Goal: Task Accomplishment & Management: Complete application form

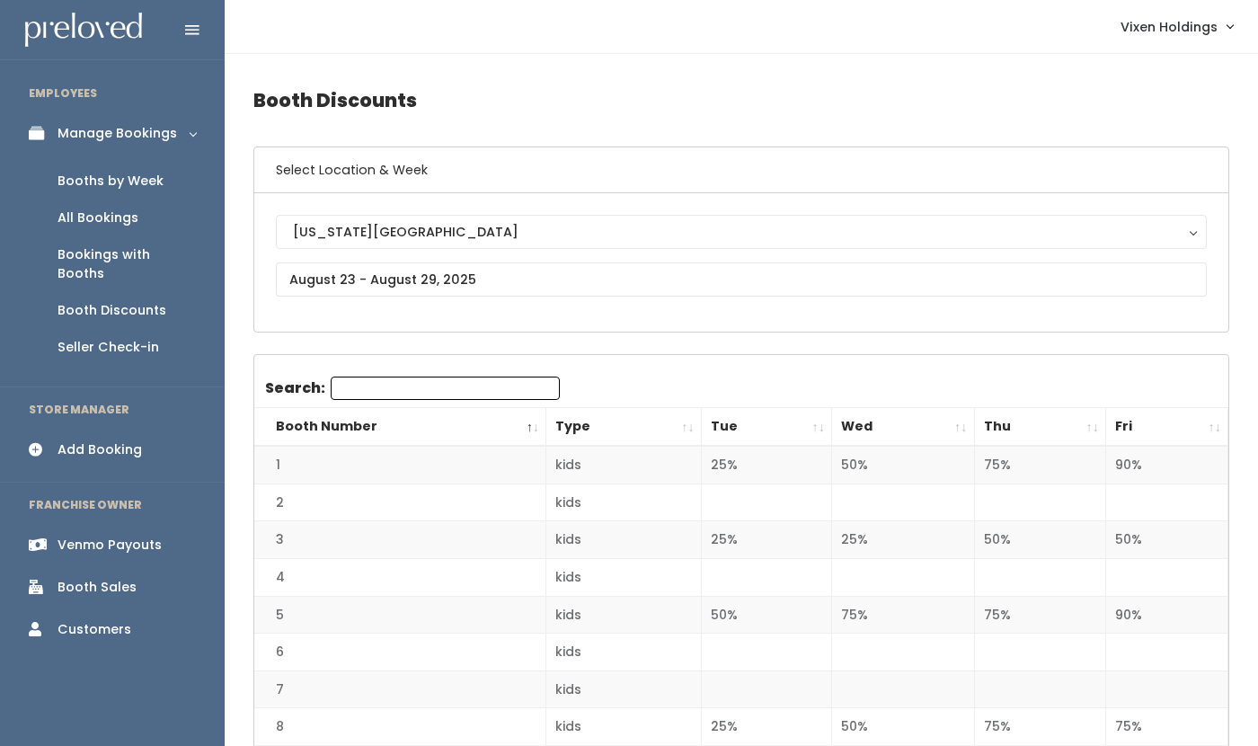
click at [114, 578] on div "Booth Sales" at bounding box center [97, 587] width 79 height 19
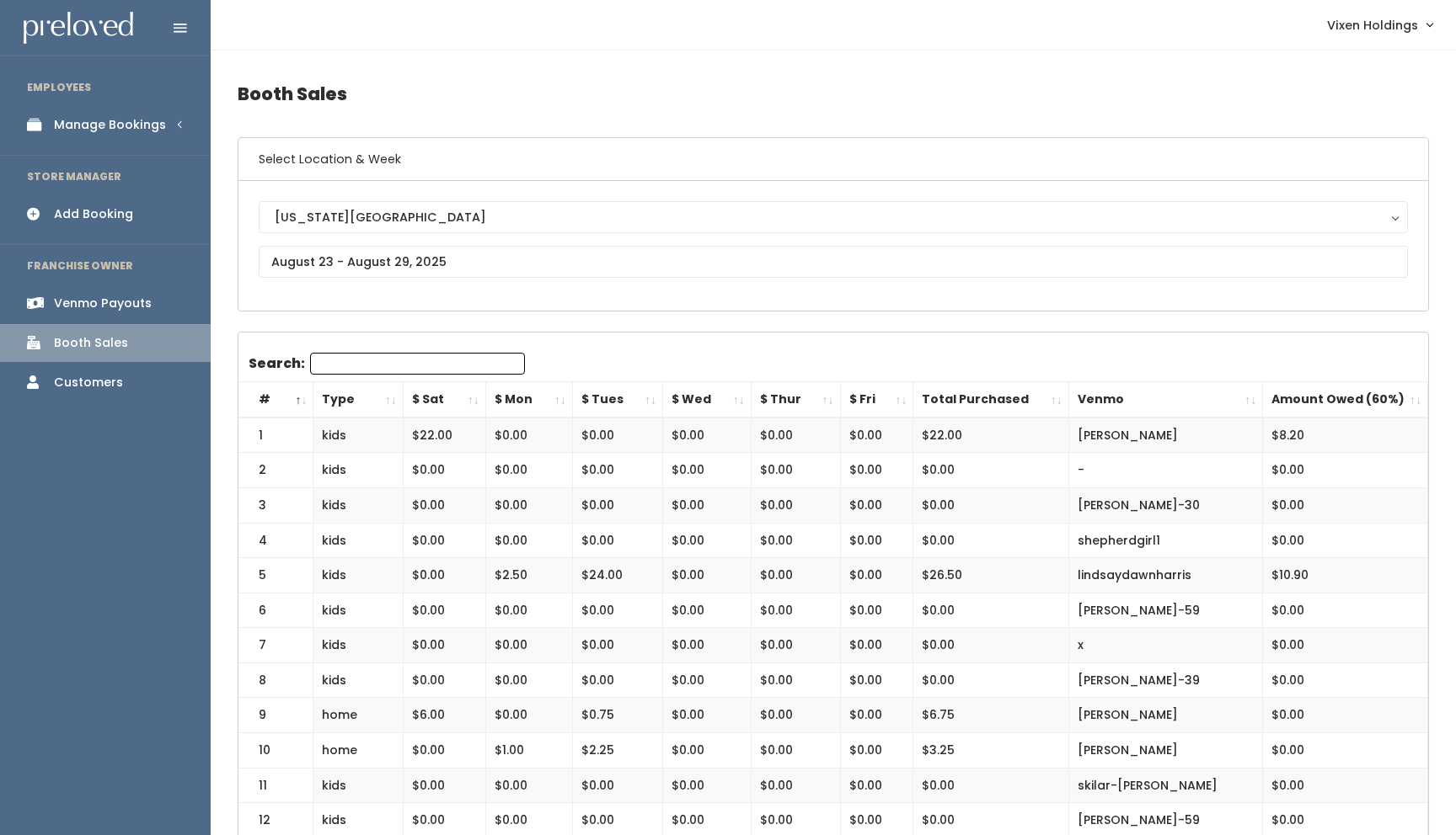
click at [143, 305] on div "Venmo Payouts" at bounding box center [103, 303] width 98 height 18
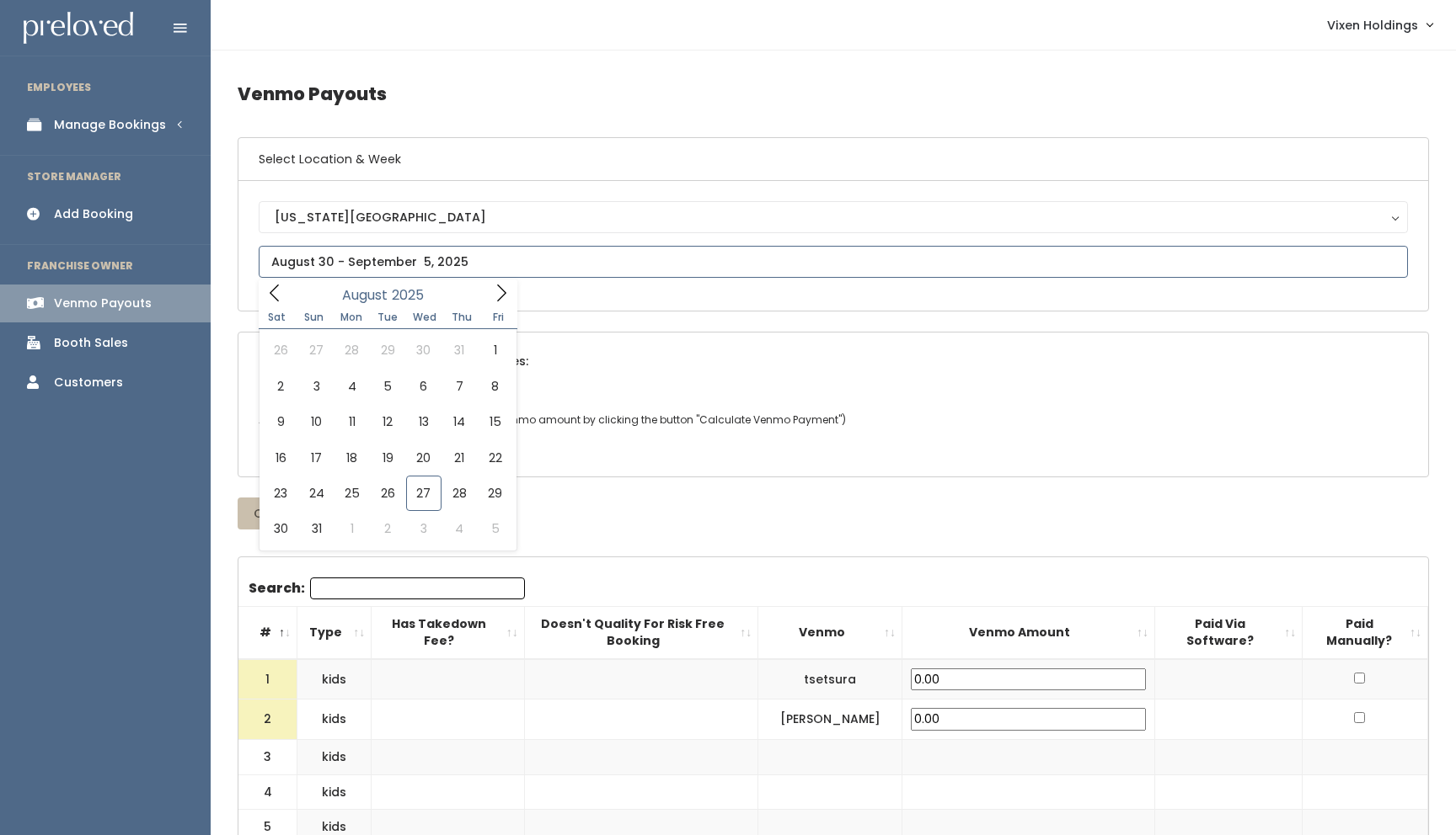
click at [417, 264] on input "text" at bounding box center [833, 261] width 1149 height 32
type input "[DATE] to [DATE]"
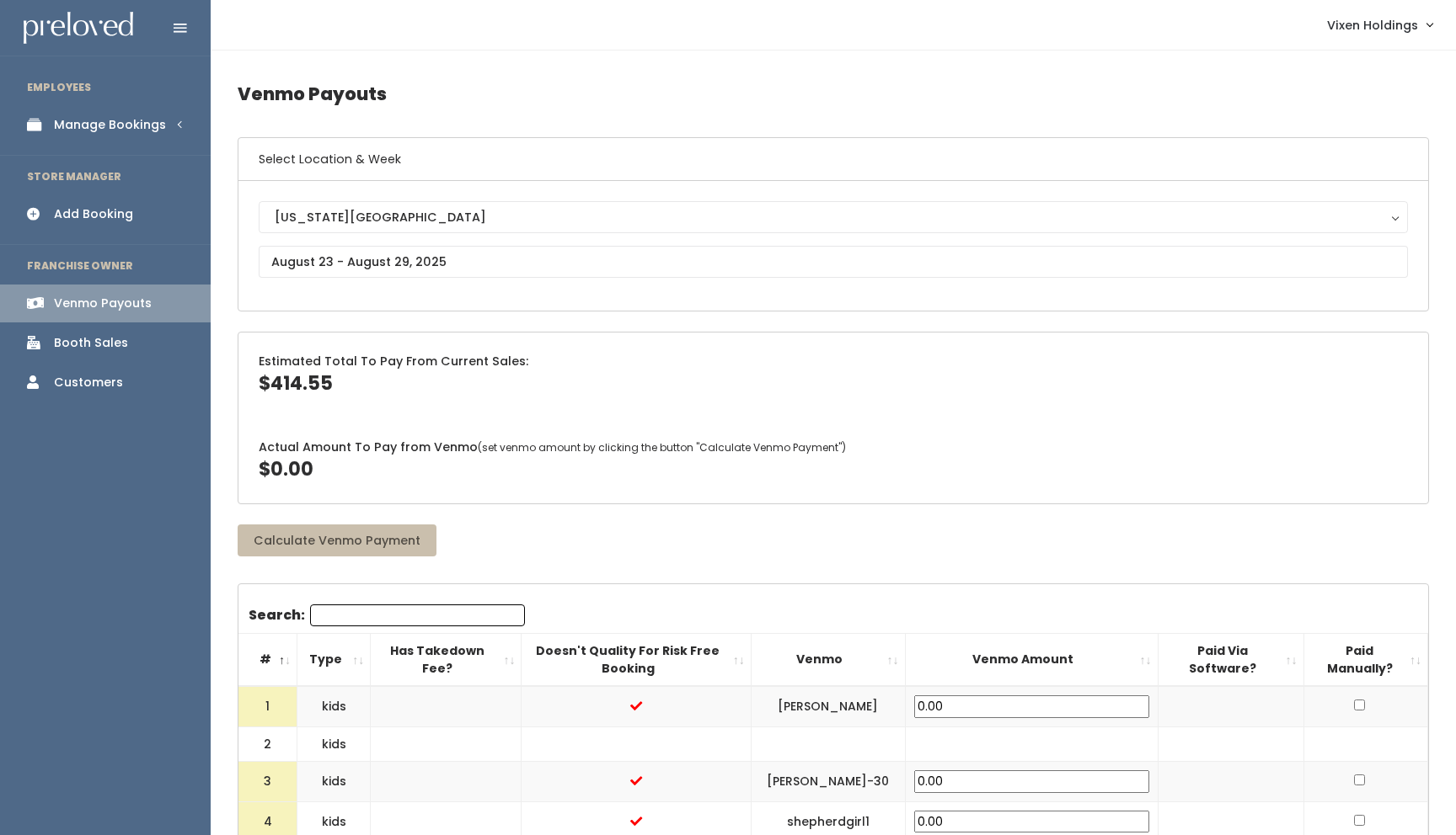
click at [140, 128] on div "Manage Bookings" at bounding box center [111, 125] width 113 height 18
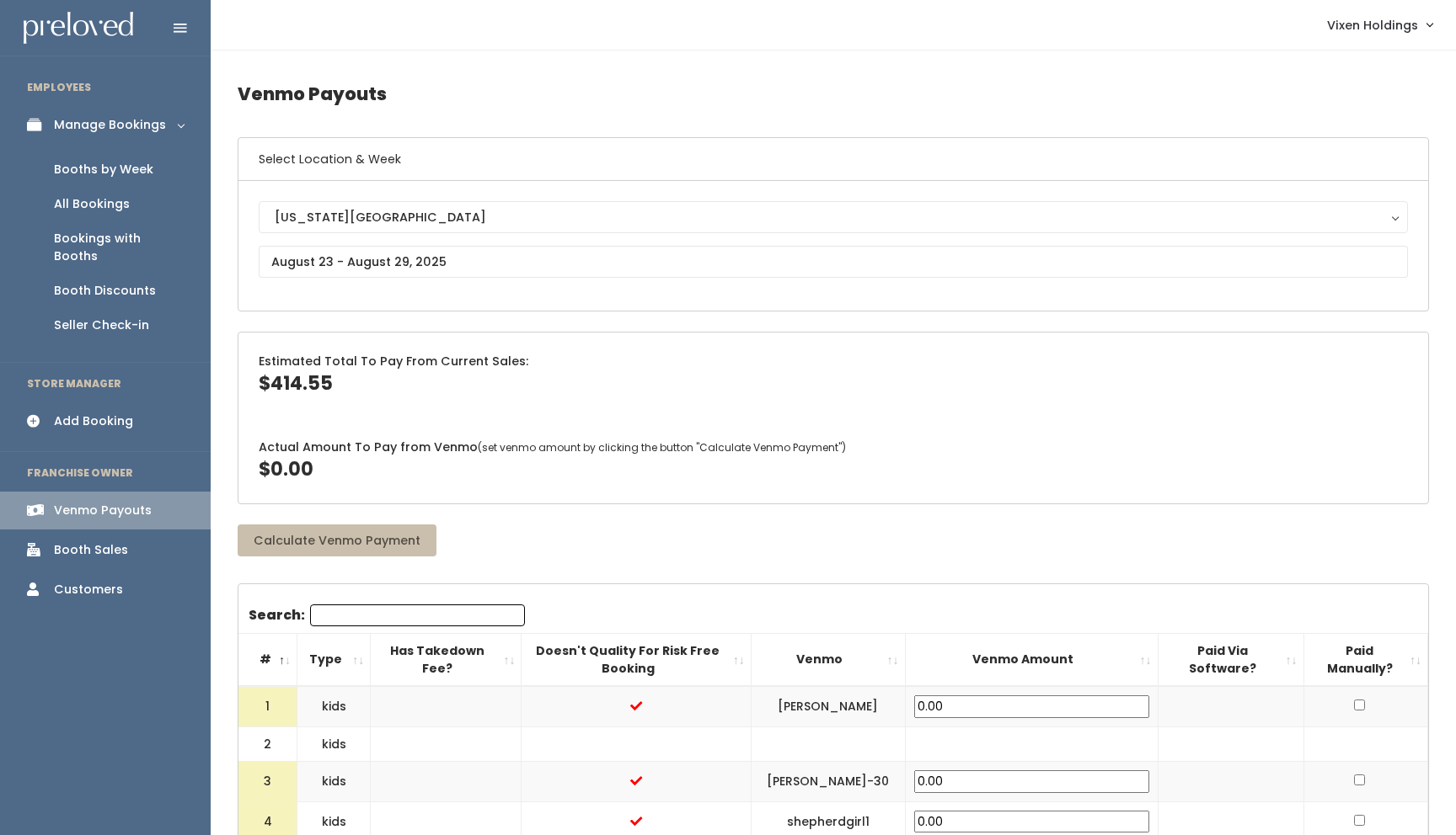
click at [124, 282] on div "Booth Discounts" at bounding box center [105, 291] width 102 height 18
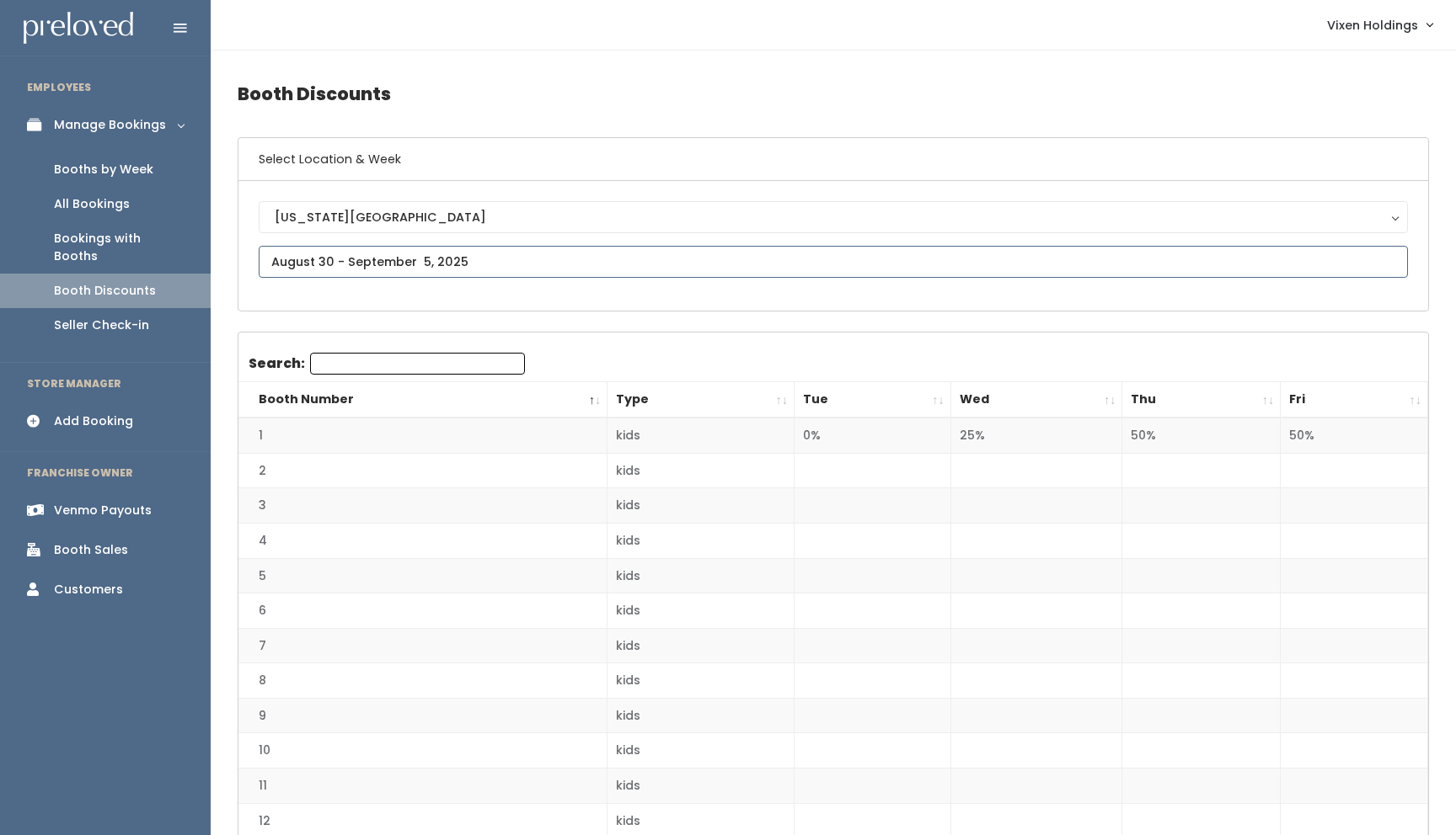
click at [360, 262] on input "text" at bounding box center [833, 261] width 1149 height 32
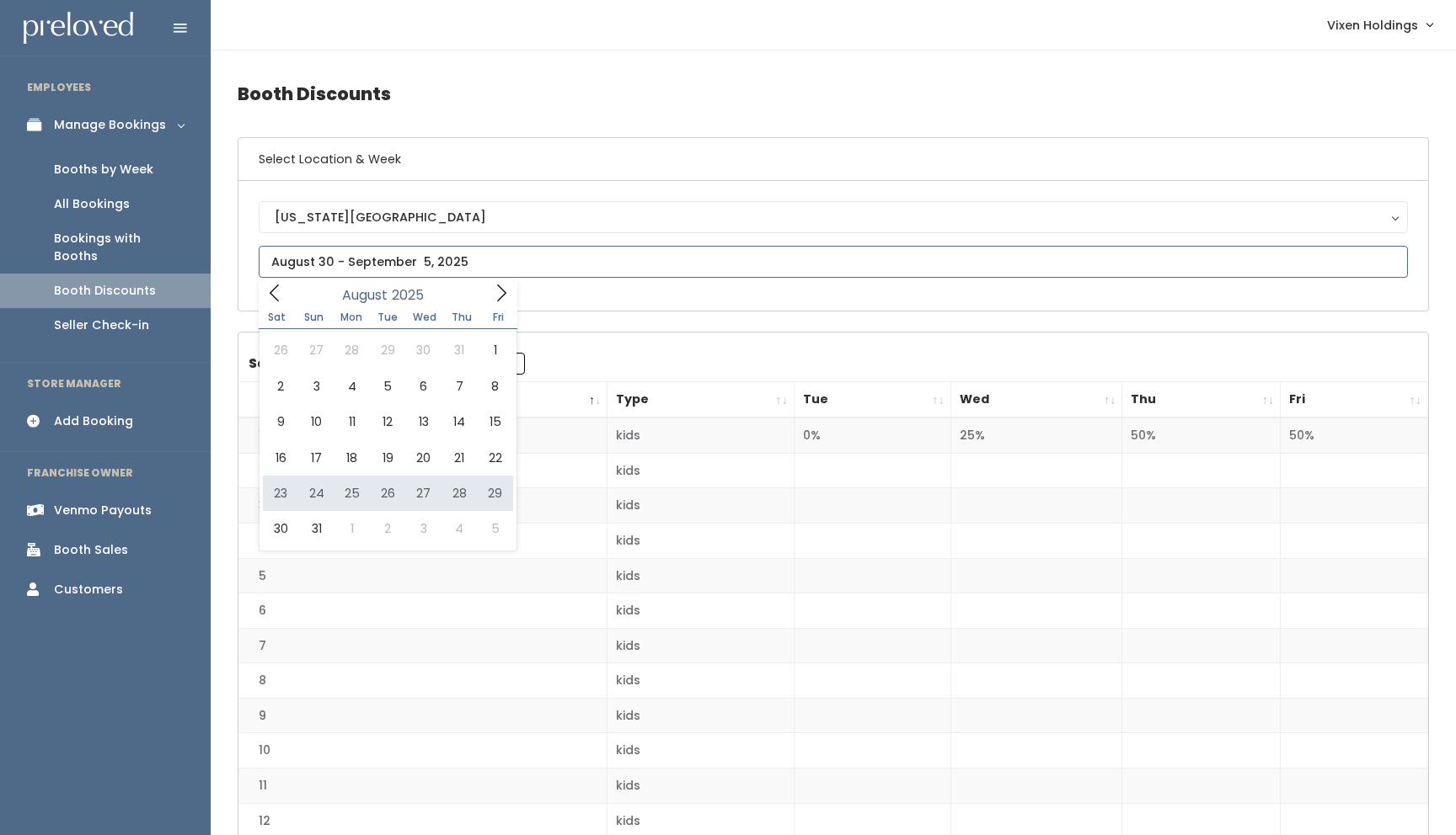
type input "August 23 to August 29"
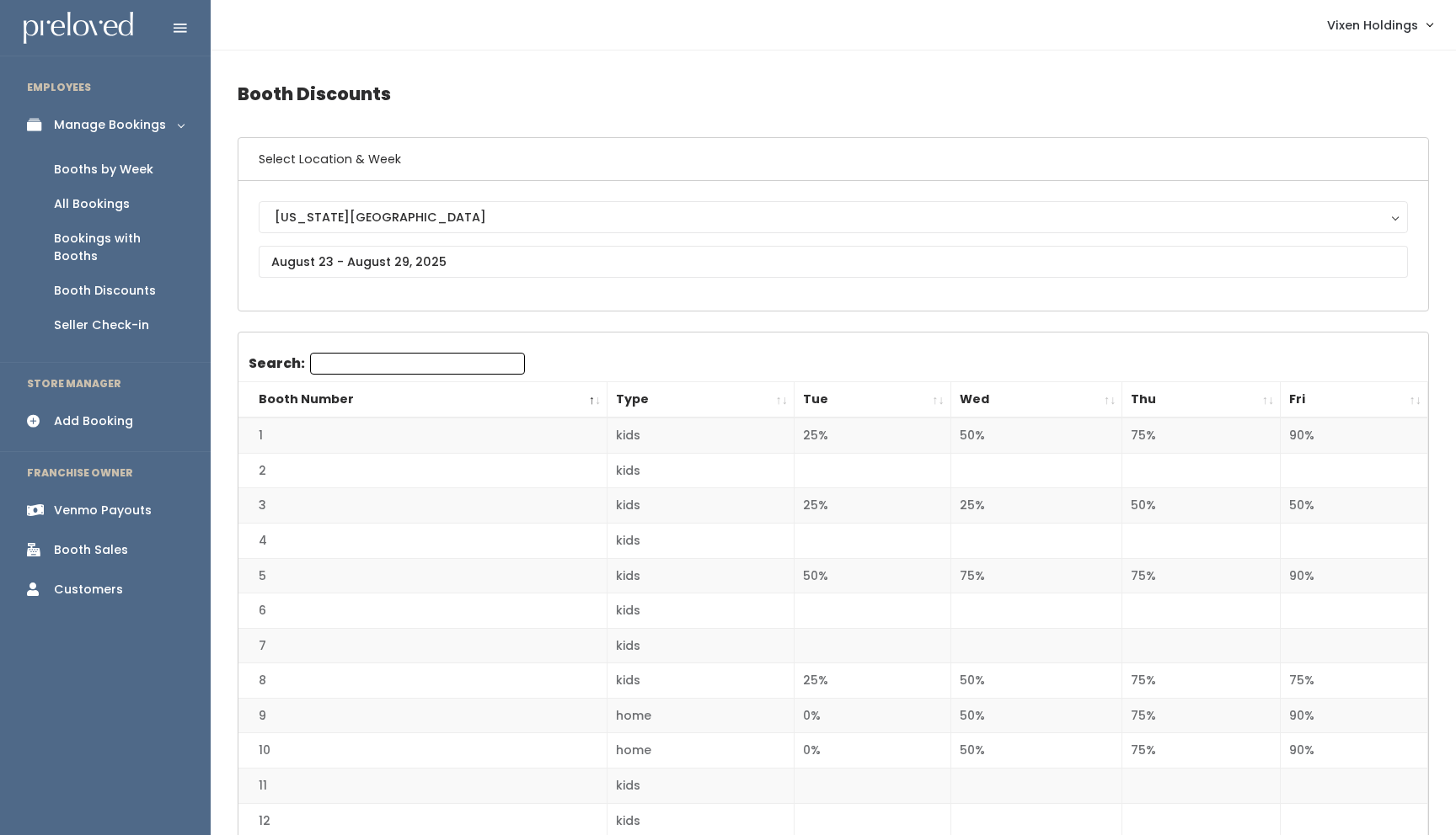
click at [106, 542] on div "Booth Sales" at bounding box center [91, 550] width 74 height 18
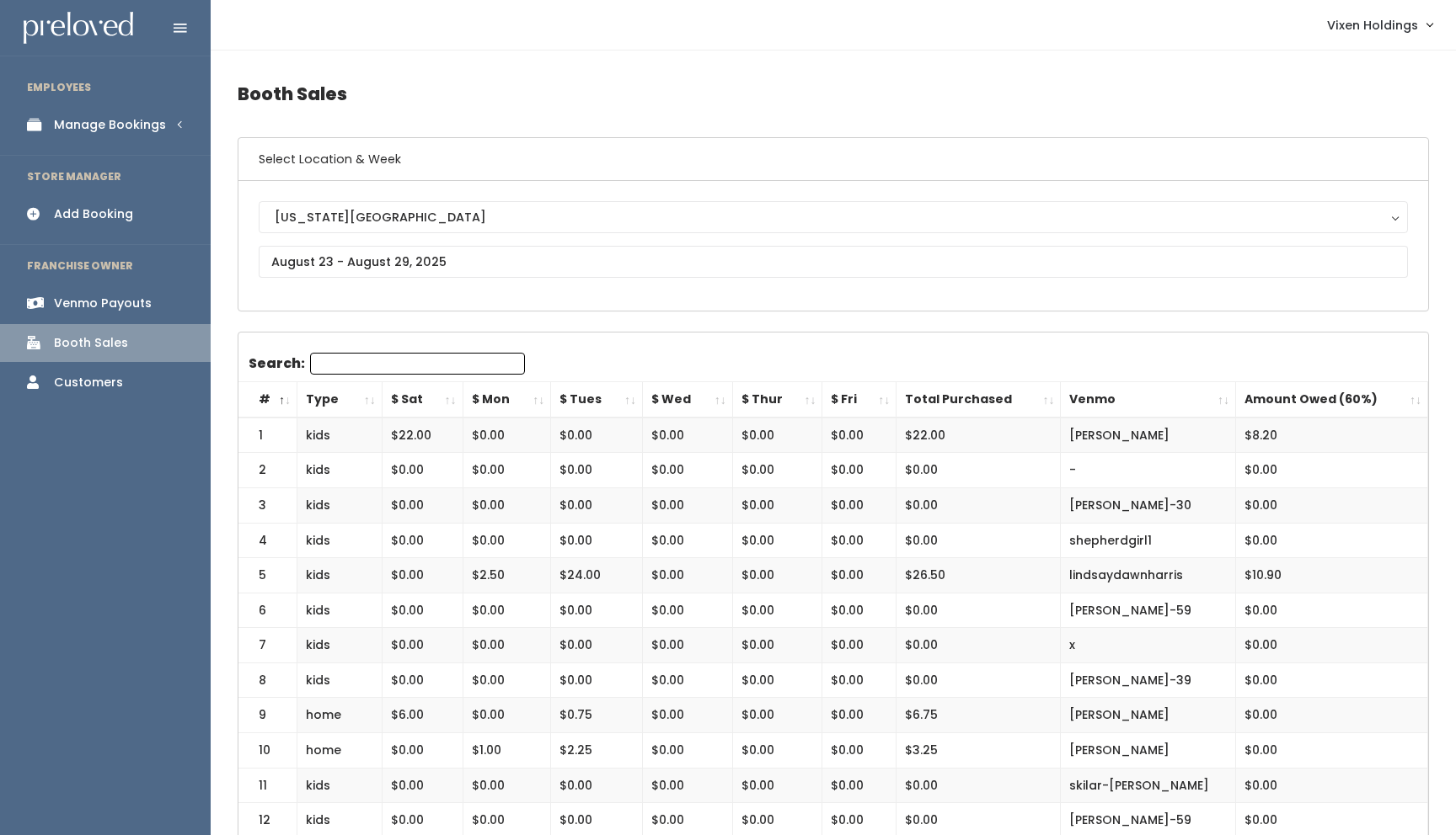
click at [135, 129] on div "Manage Bookings" at bounding box center [111, 125] width 113 height 18
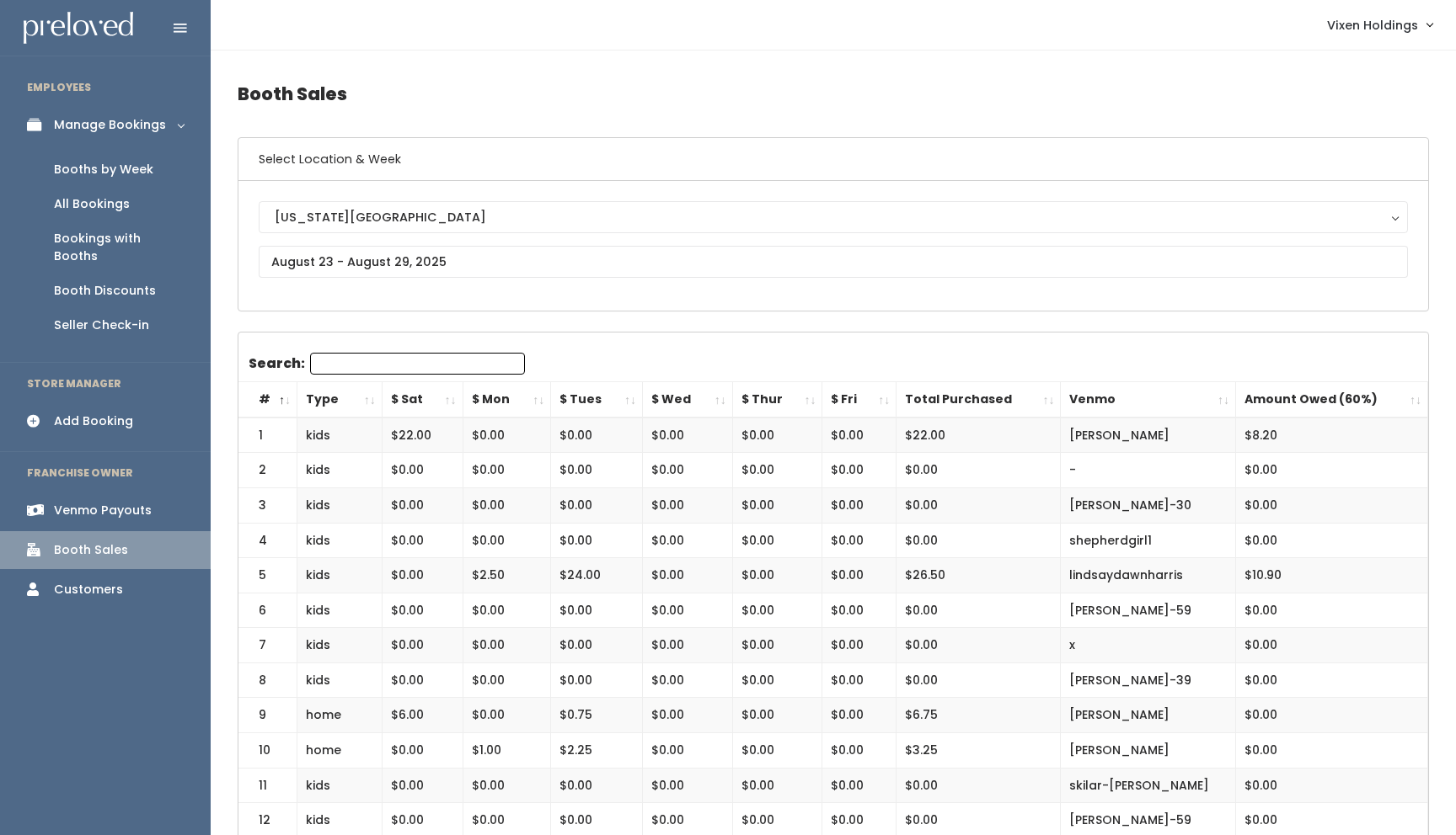
click at [121, 174] on div "Booths by Week" at bounding box center [104, 170] width 99 height 18
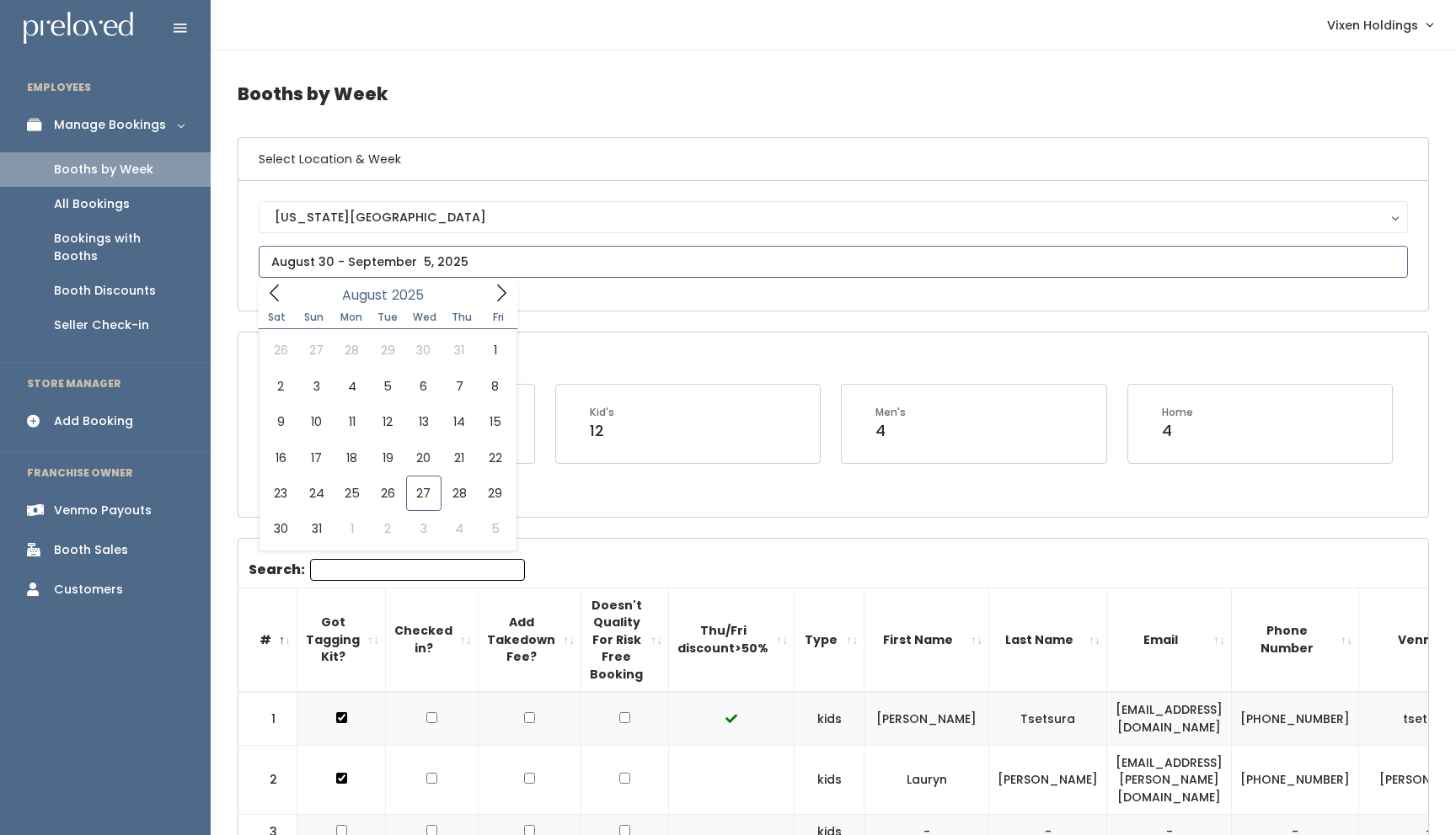
click at [419, 266] on input "text" at bounding box center [833, 261] width 1149 height 32
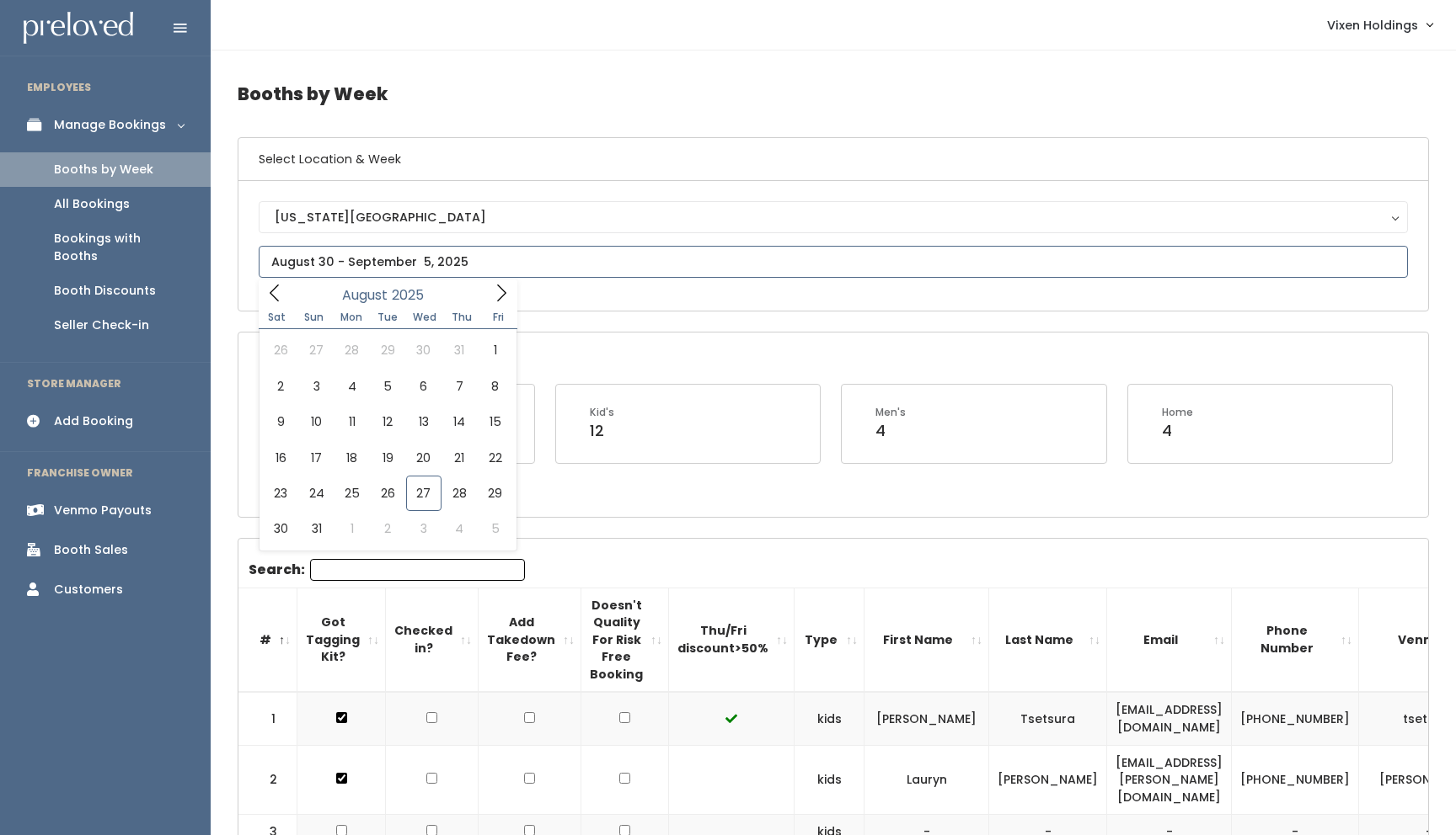
click at [403, 262] on input "text" at bounding box center [833, 261] width 1149 height 32
type input "[DATE] to [DATE]"
click at [359, 261] on input "text" at bounding box center [833, 261] width 1149 height 32
click at [503, 298] on icon at bounding box center [502, 293] width 19 height 19
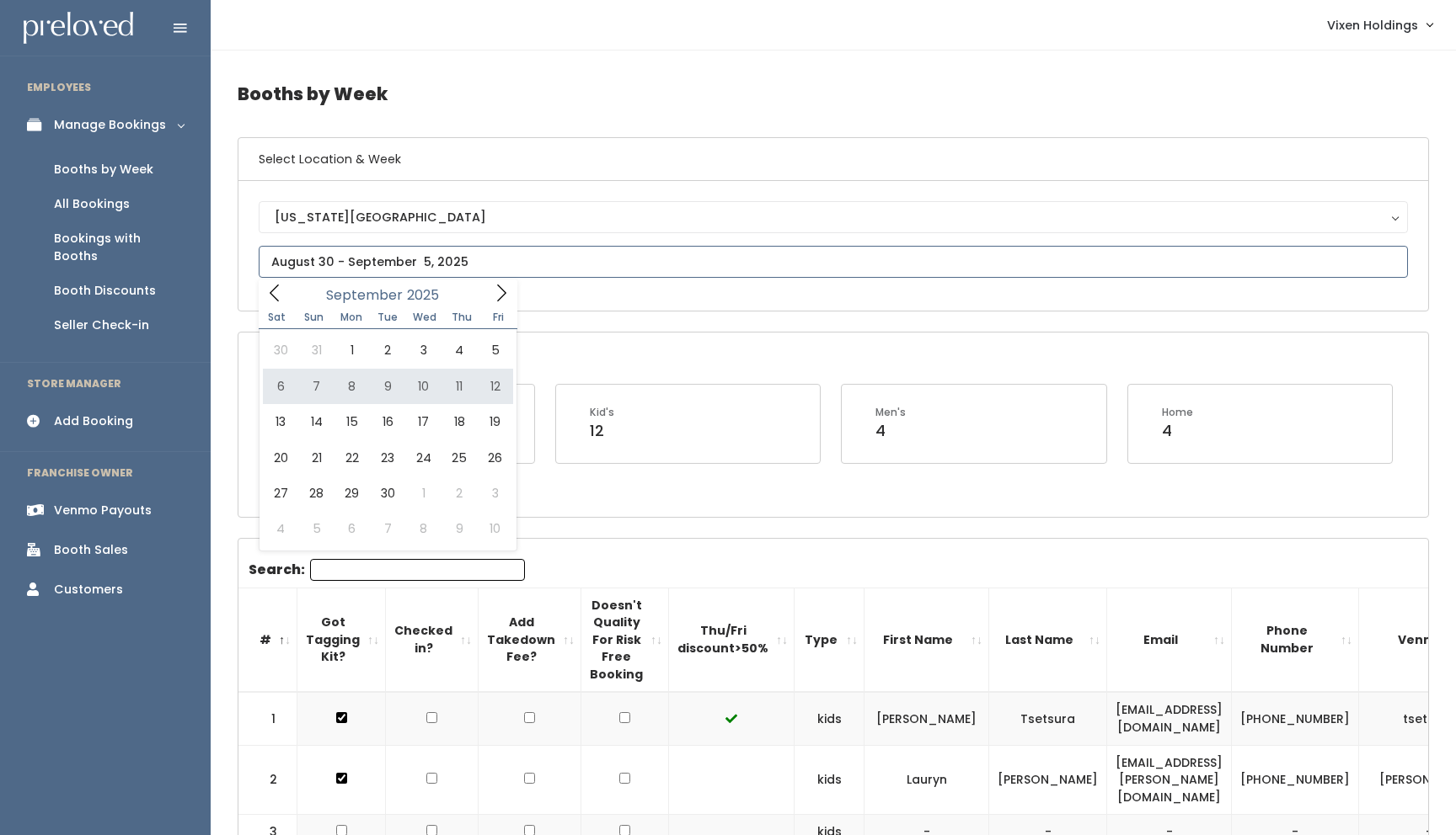
type input "September 6 to September 12"
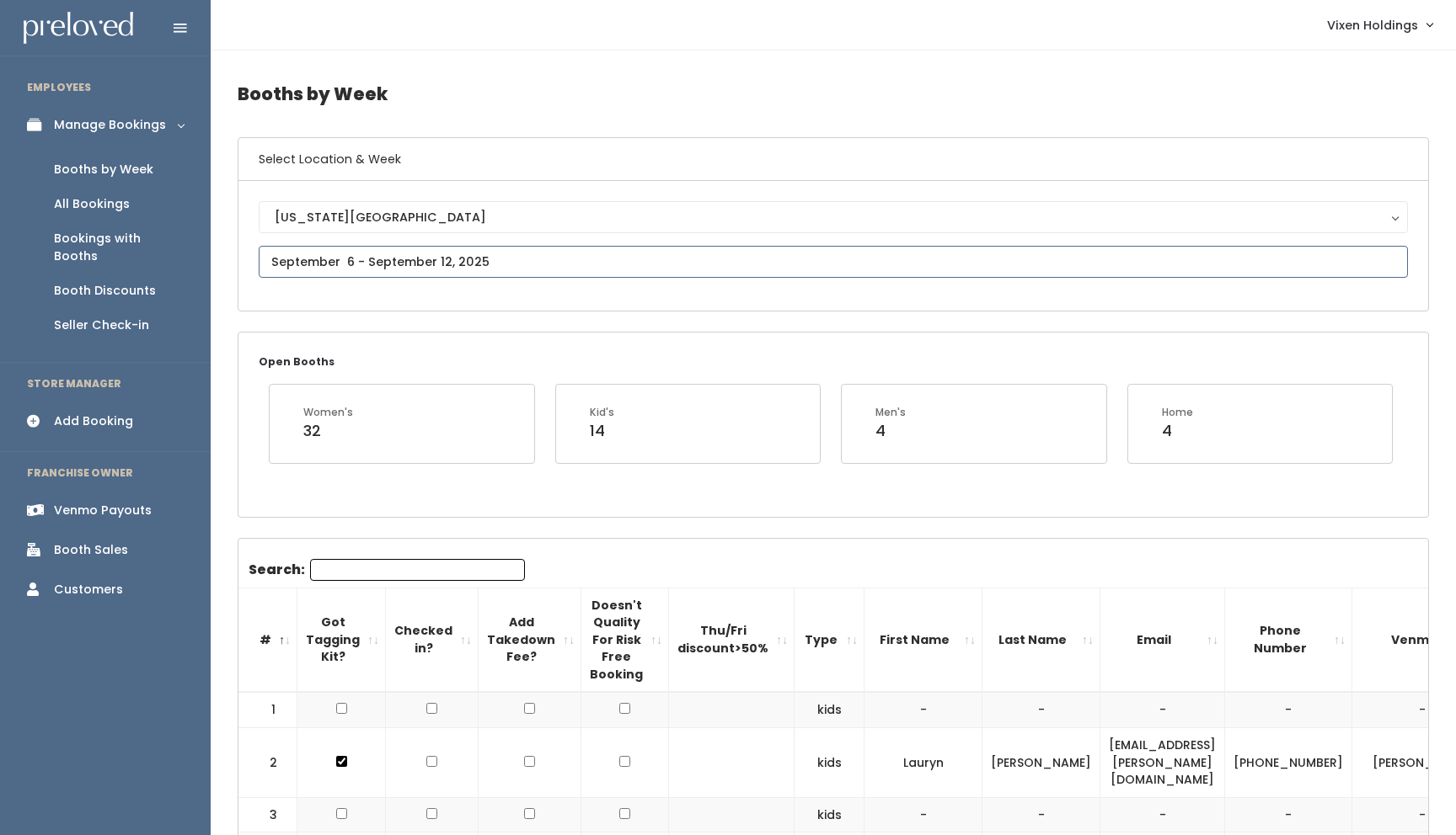
click at [361, 261] on input "text" at bounding box center [833, 261] width 1149 height 32
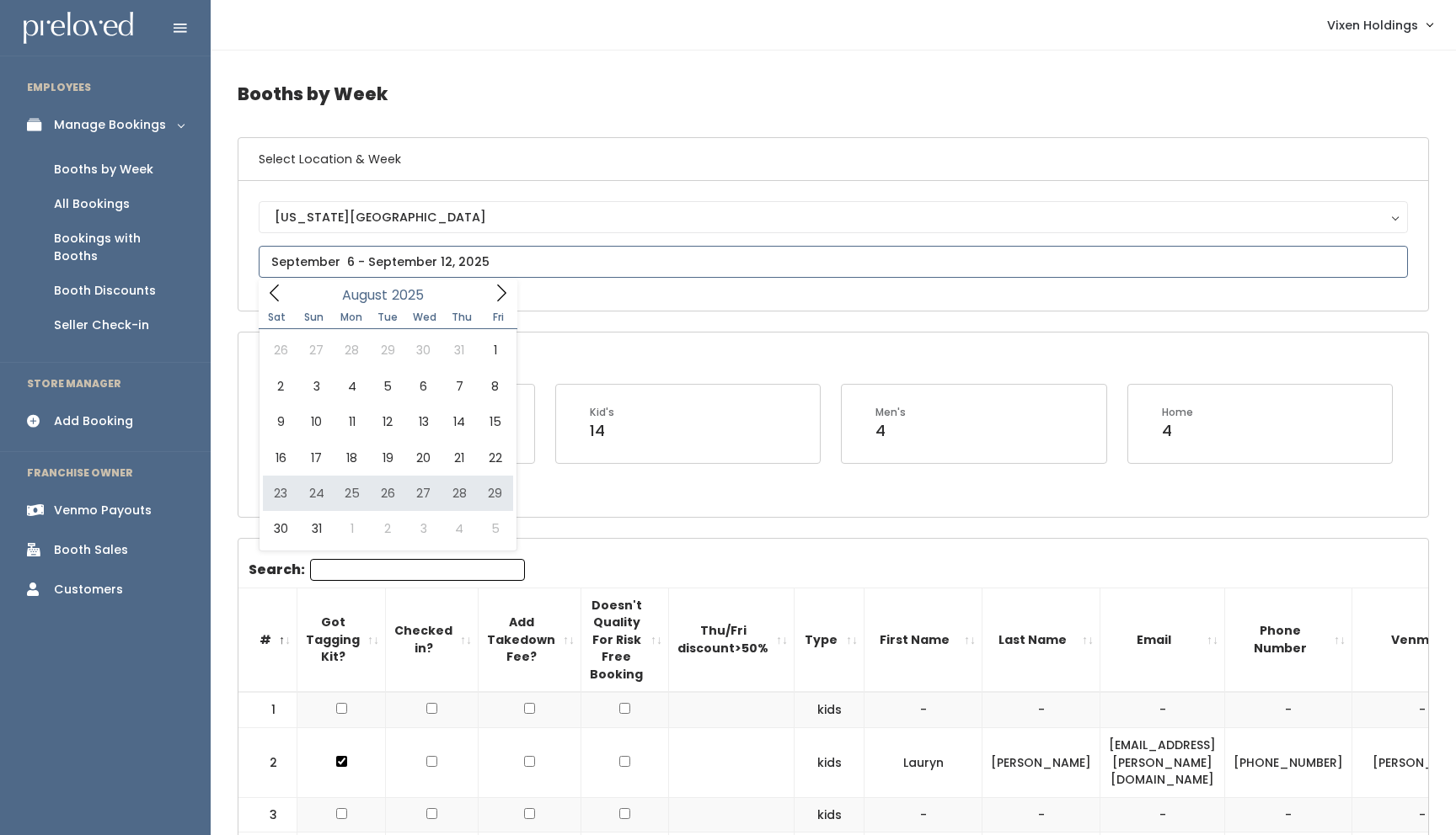
type input "August 23 to August 29"
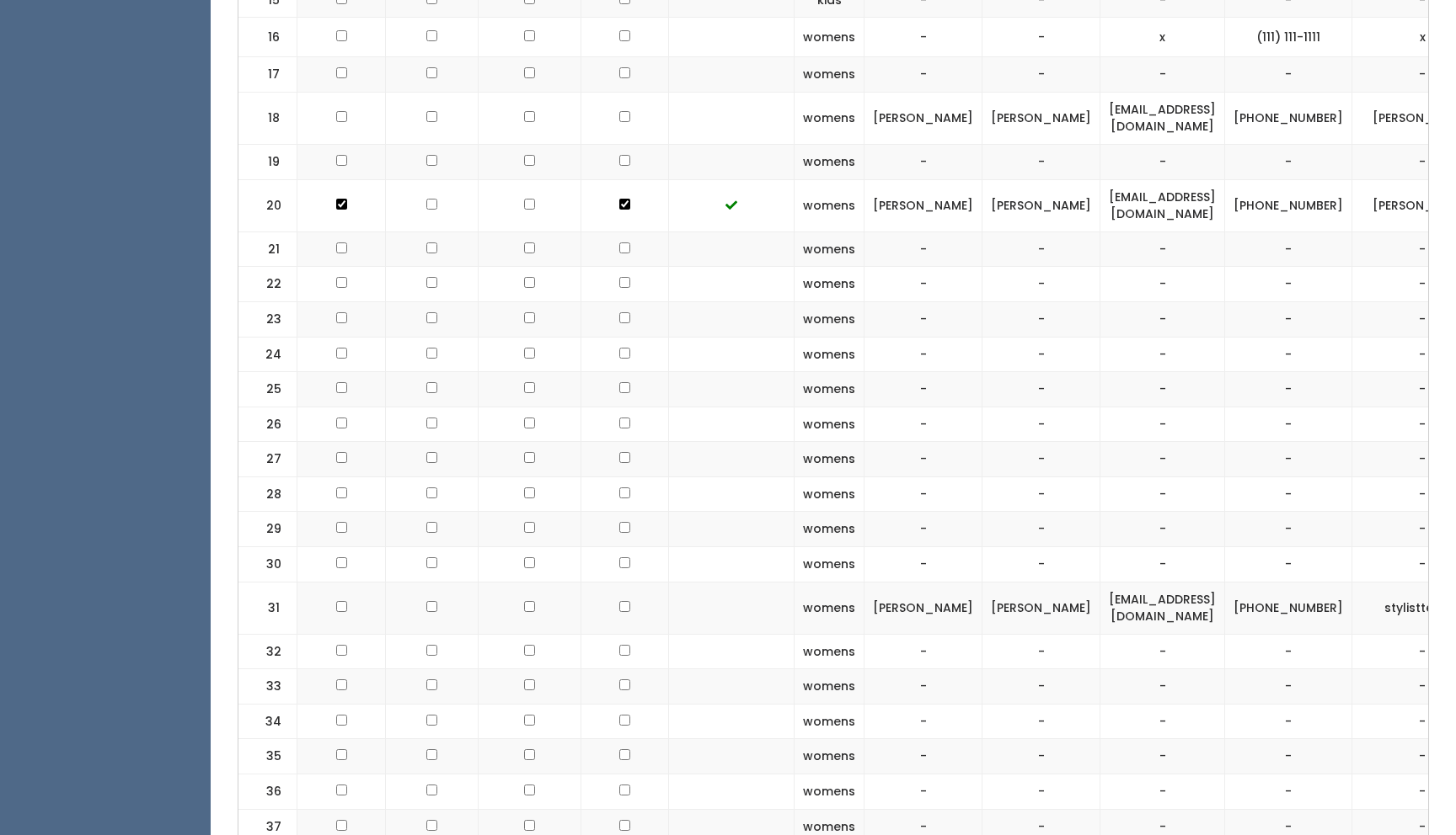
scroll to position [2280, 0]
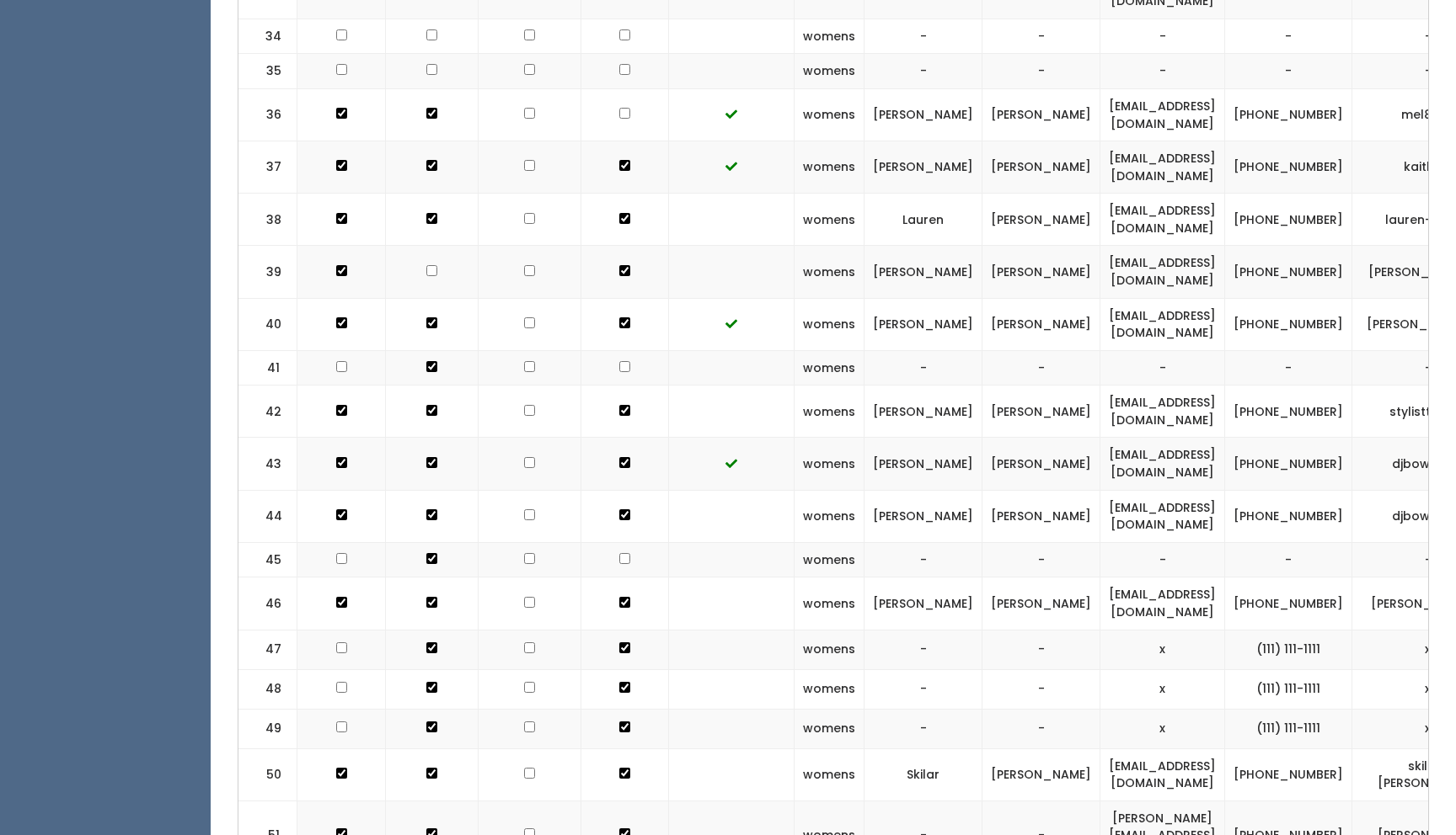
scroll to position [0, 68]
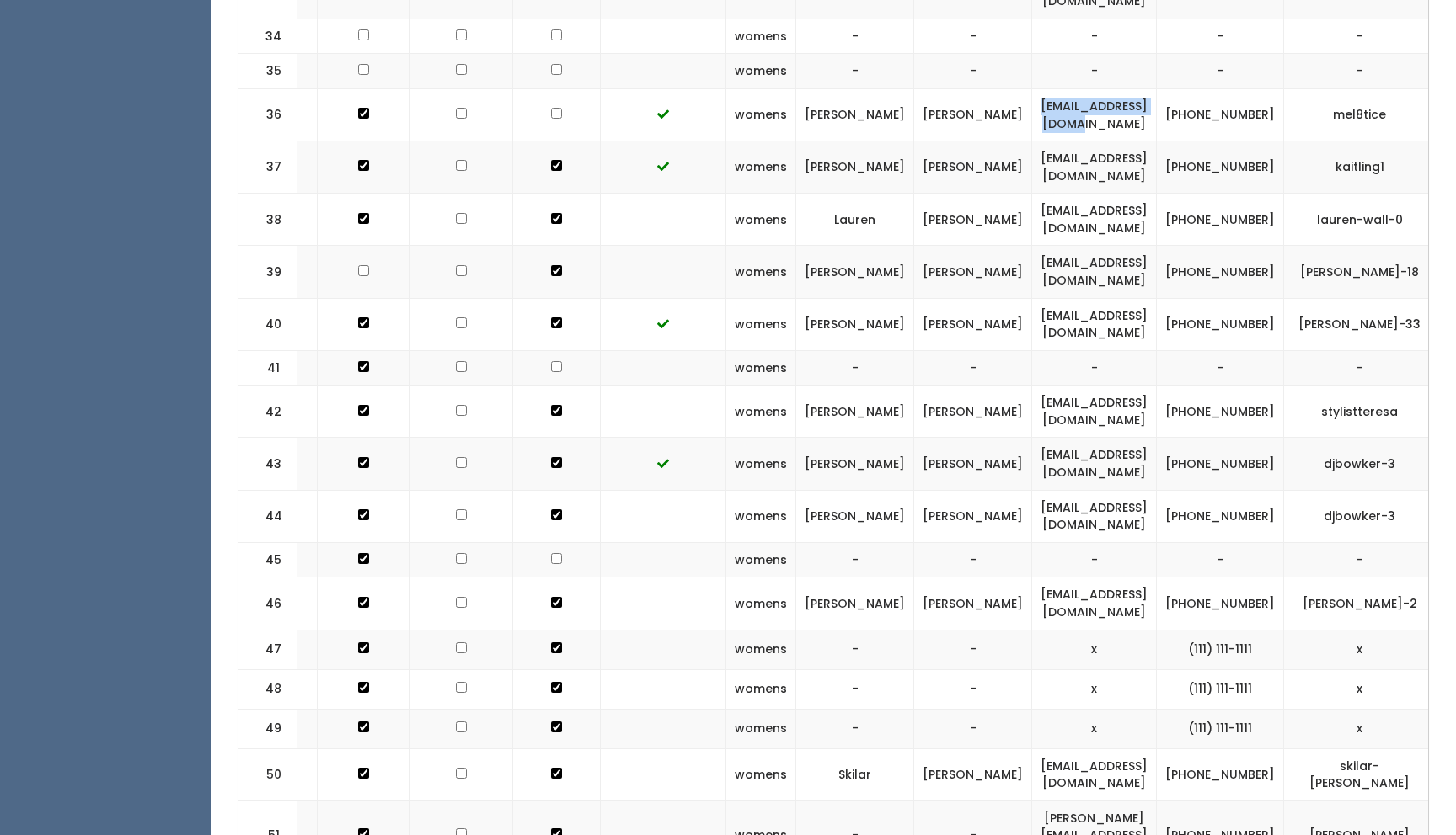
drag, startPoint x: 1108, startPoint y: 41, endPoint x: 942, endPoint y: 46, distance: 166.1
click at [1032, 88] on td "melindao76@gmail.com" at bounding box center [1094, 114] width 125 height 52
copy td "melindao76@gmail.com"
drag, startPoint x: 1199, startPoint y: 52, endPoint x: 1147, endPoint y: 37, distance: 54.1
click at [1157, 88] on td "(405) 203-6823" at bounding box center [1221, 114] width 128 height 52
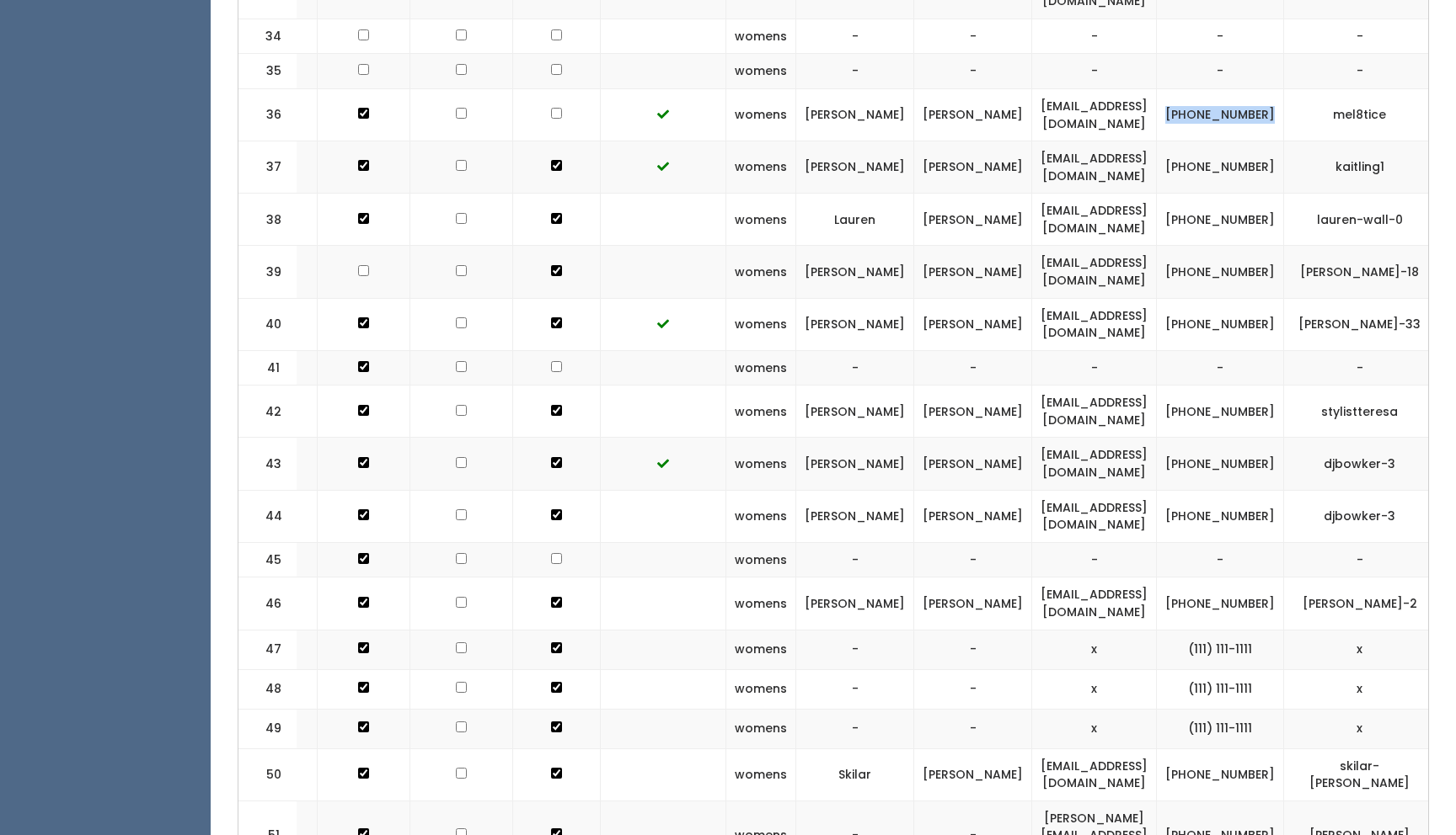
copy td "(405) 203-6823"
drag, startPoint x: 1323, startPoint y: 41, endPoint x: 1253, endPoint y: 44, distance: 70.1
click at [1283, 88] on td "mel8tice" at bounding box center [1359, 114] width 152 height 52
copy td "mel8tice"
drag, startPoint x: 1195, startPoint y: 49, endPoint x: 1146, endPoint y: 37, distance: 50.4
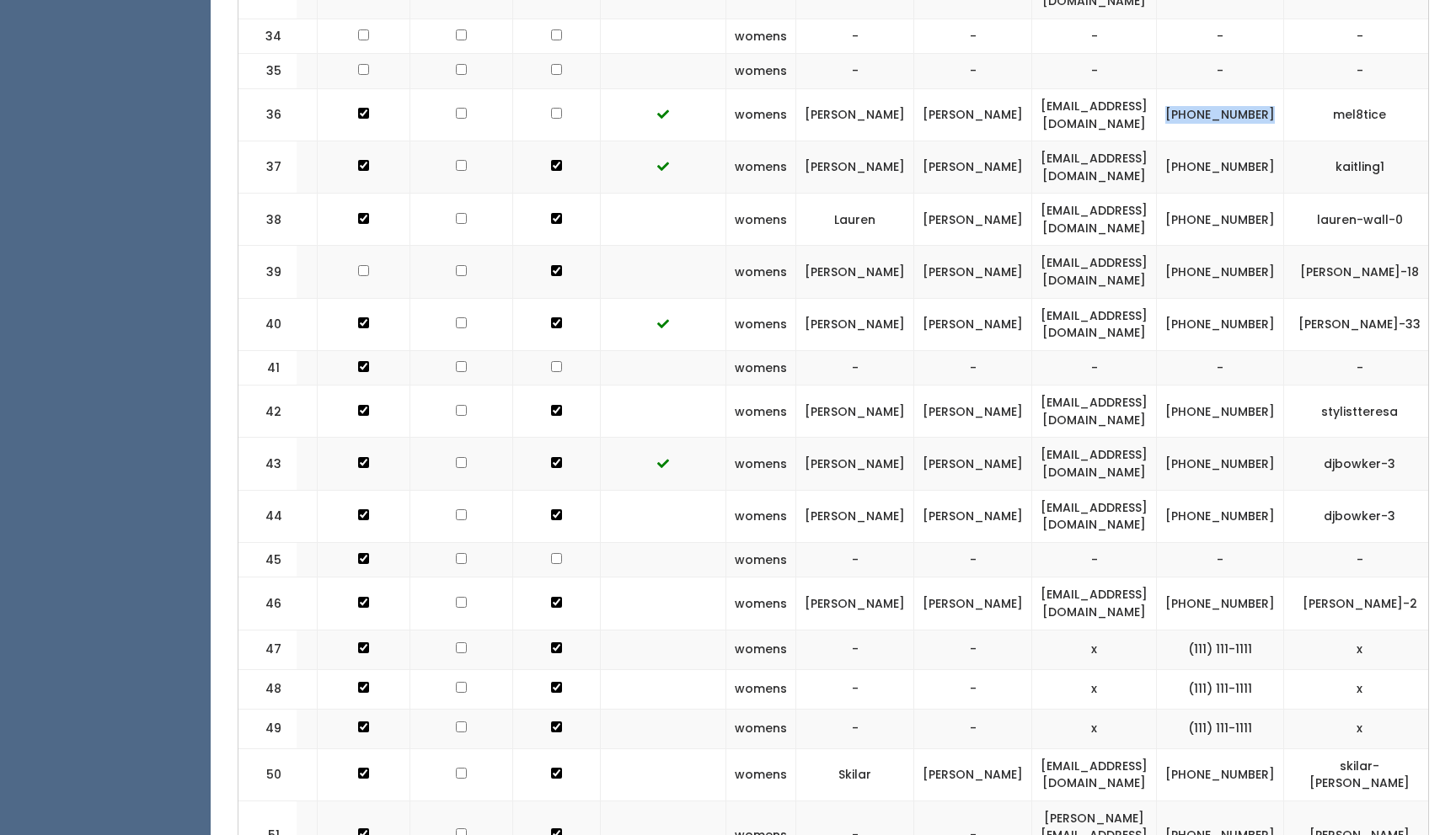
click at [1157, 88] on td "[PHONE_NUMBER]" at bounding box center [1221, 114] width 128 height 52
copy td "(405) 203-6823"
drag, startPoint x: 1108, startPoint y: 39, endPoint x: 952, endPoint y: 38, distance: 156.0
click at [1032, 88] on td "melindao76@gmail.com" at bounding box center [1094, 114] width 125 height 52
copy td "melindao76@gmail.com"
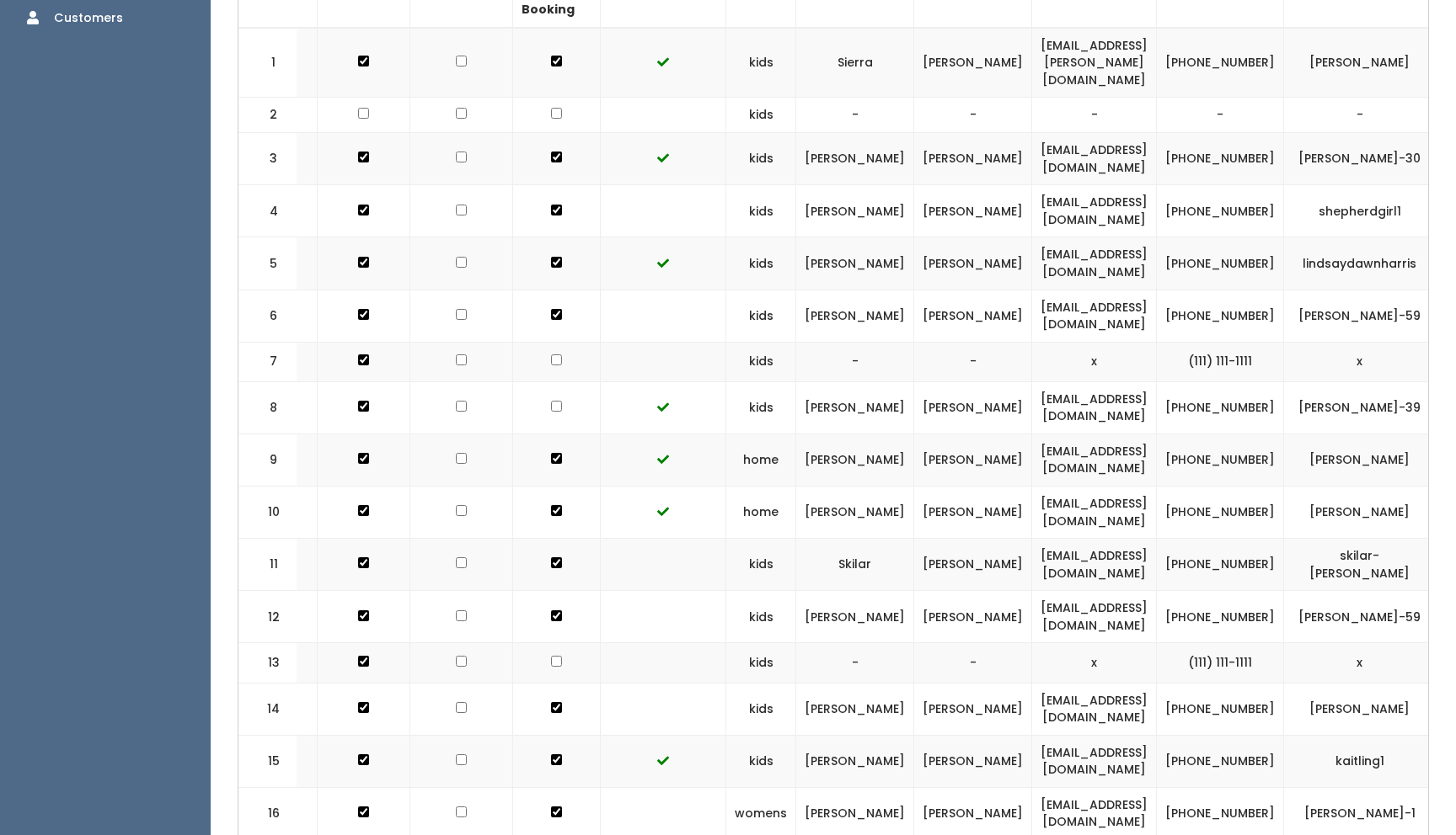
scroll to position [0, 0]
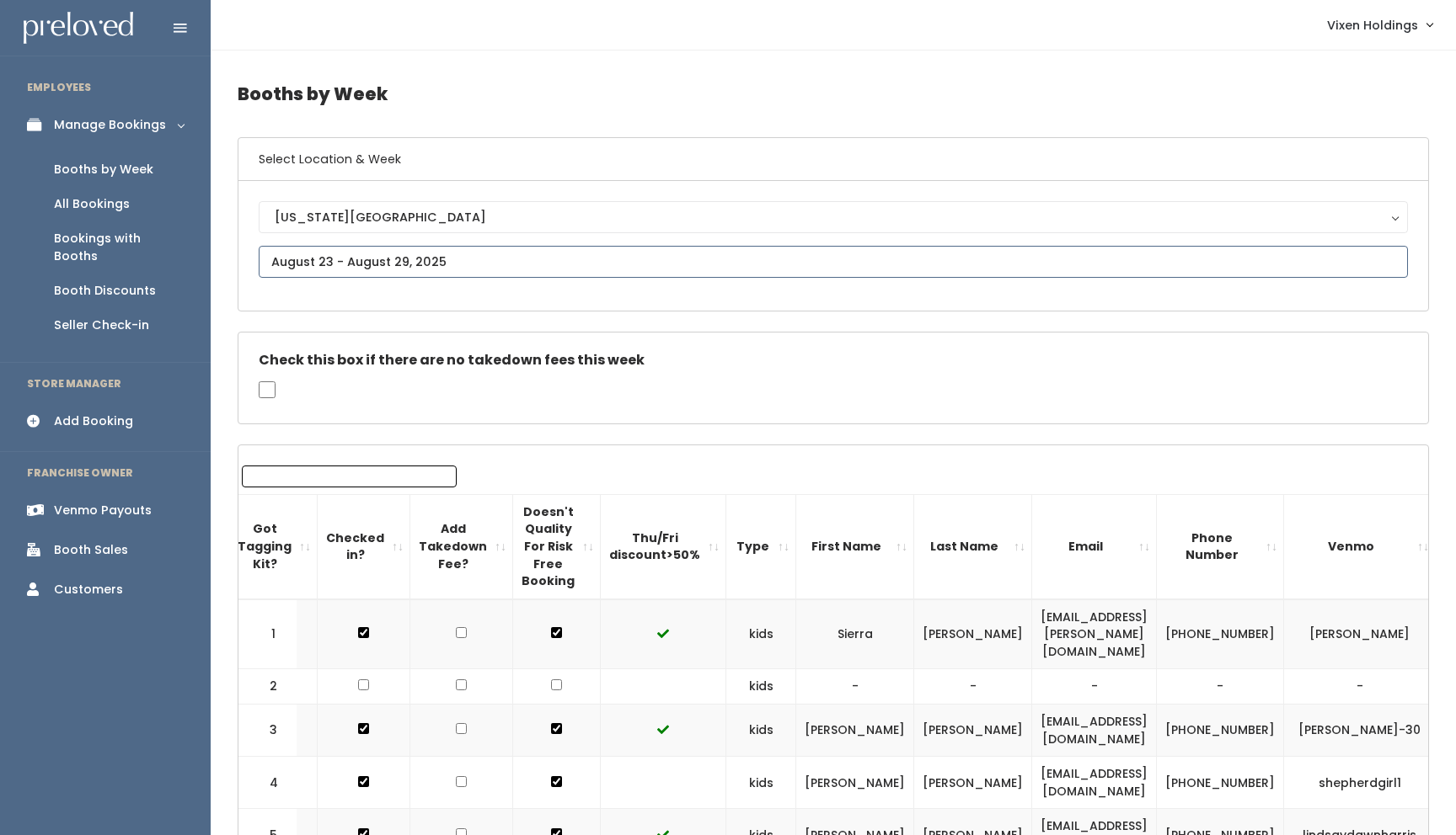
click at [336, 264] on input "text" at bounding box center [833, 261] width 1149 height 32
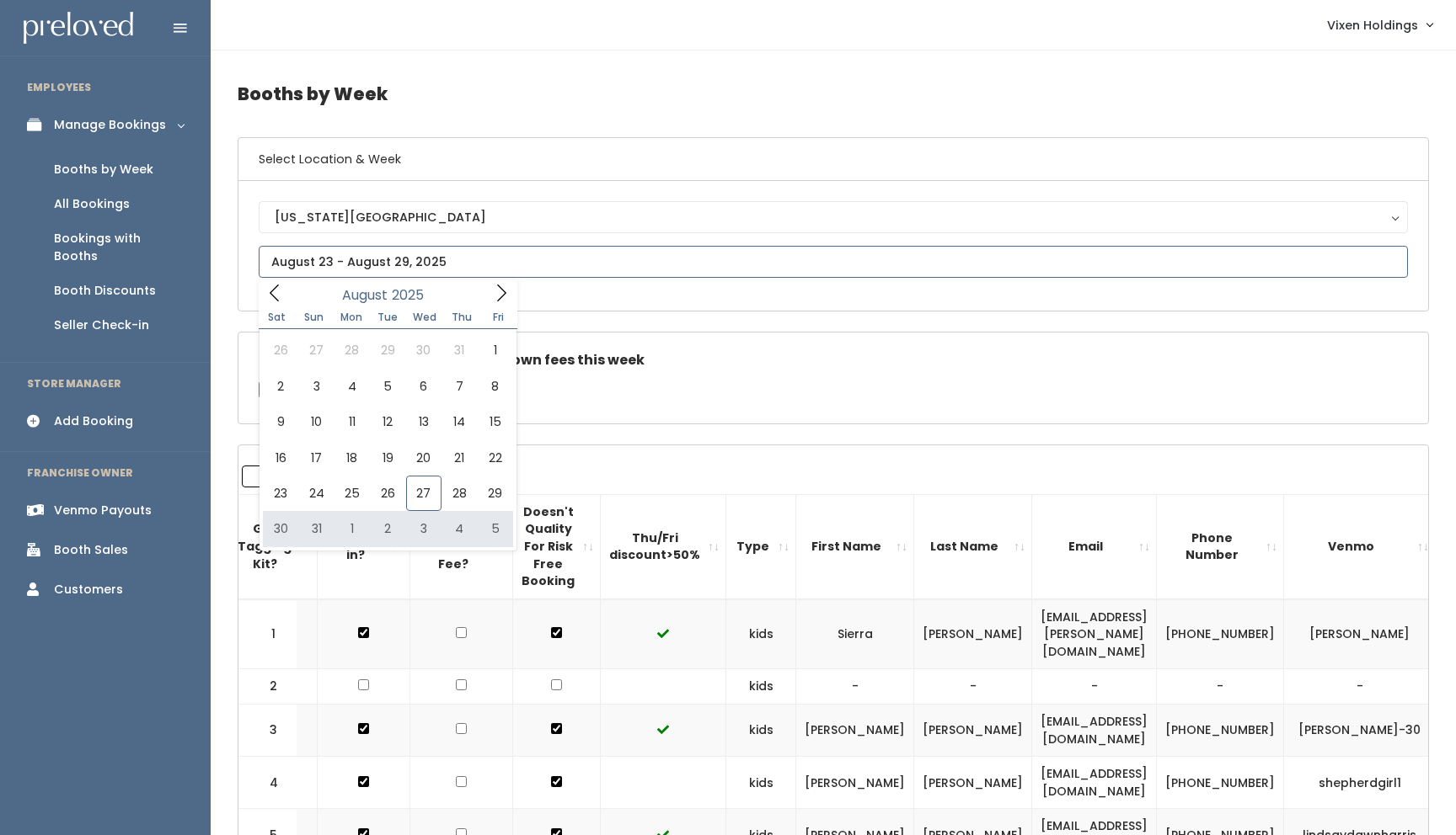
type input "August 30 to September 5"
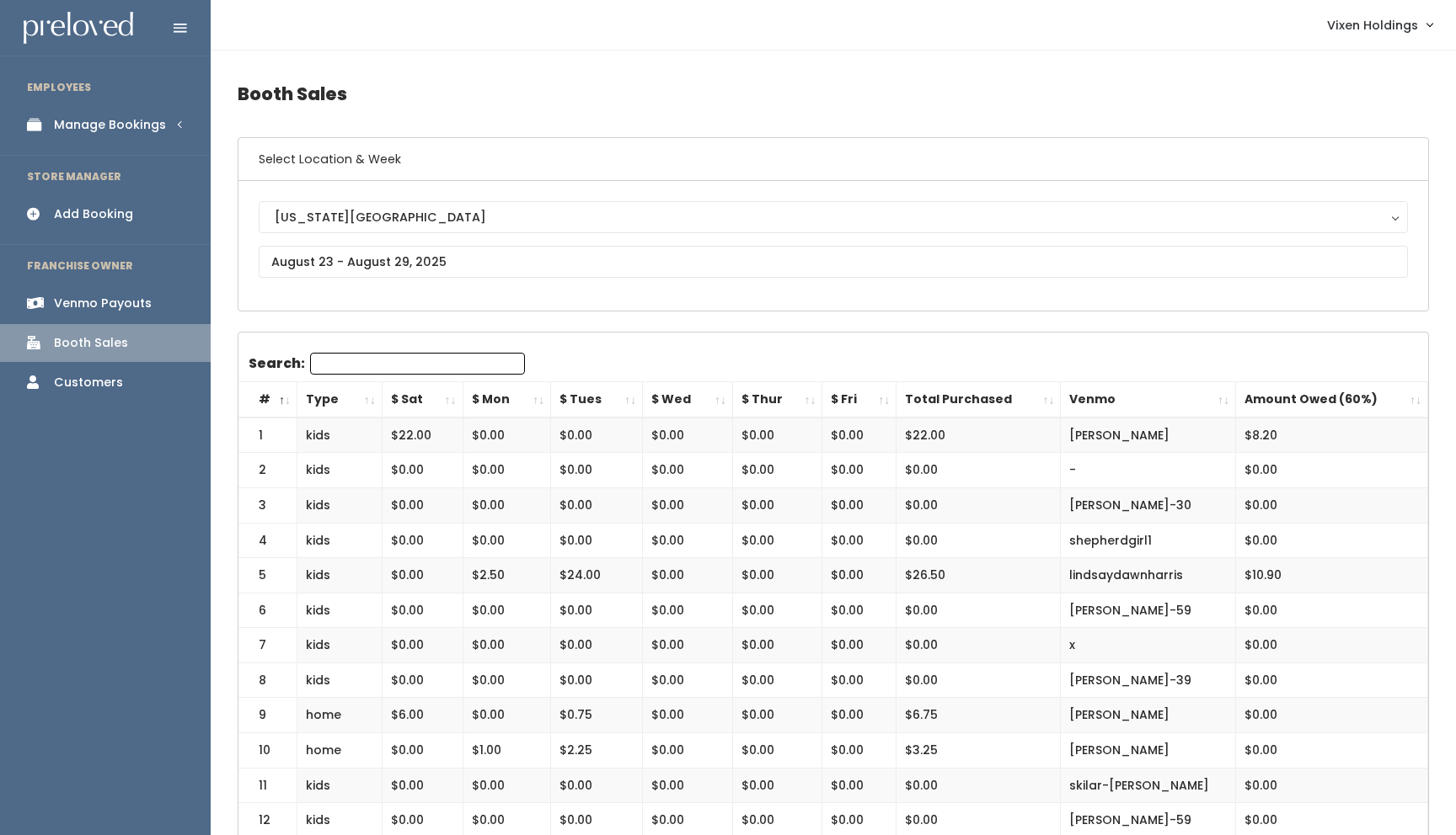
click at [112, 216] on div "Add Booking" at bounding box center [94, 214] width 79 height 18
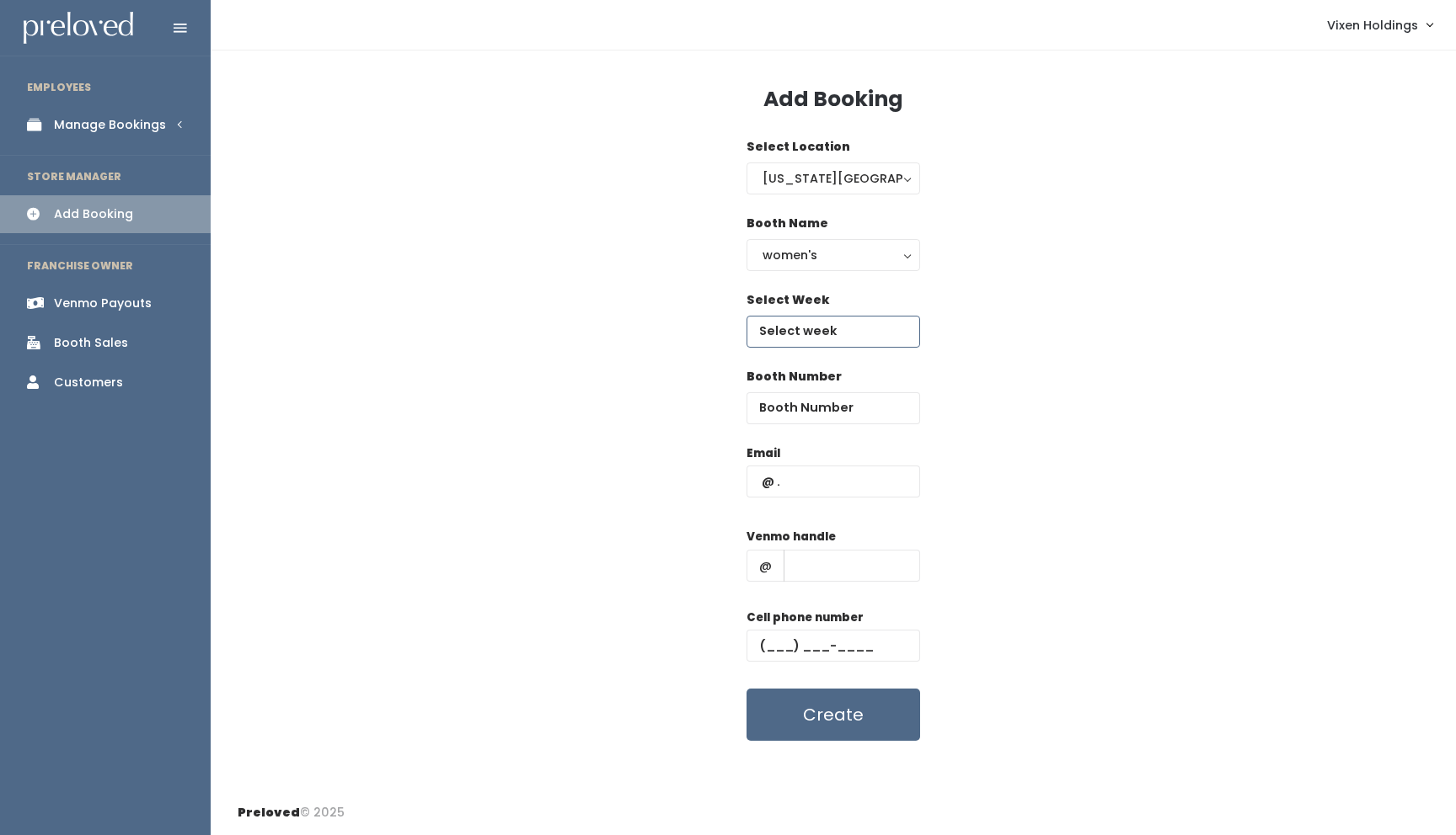
click at [834, 325] on input "text" at bounding box center [833, 332] width 173 height 32
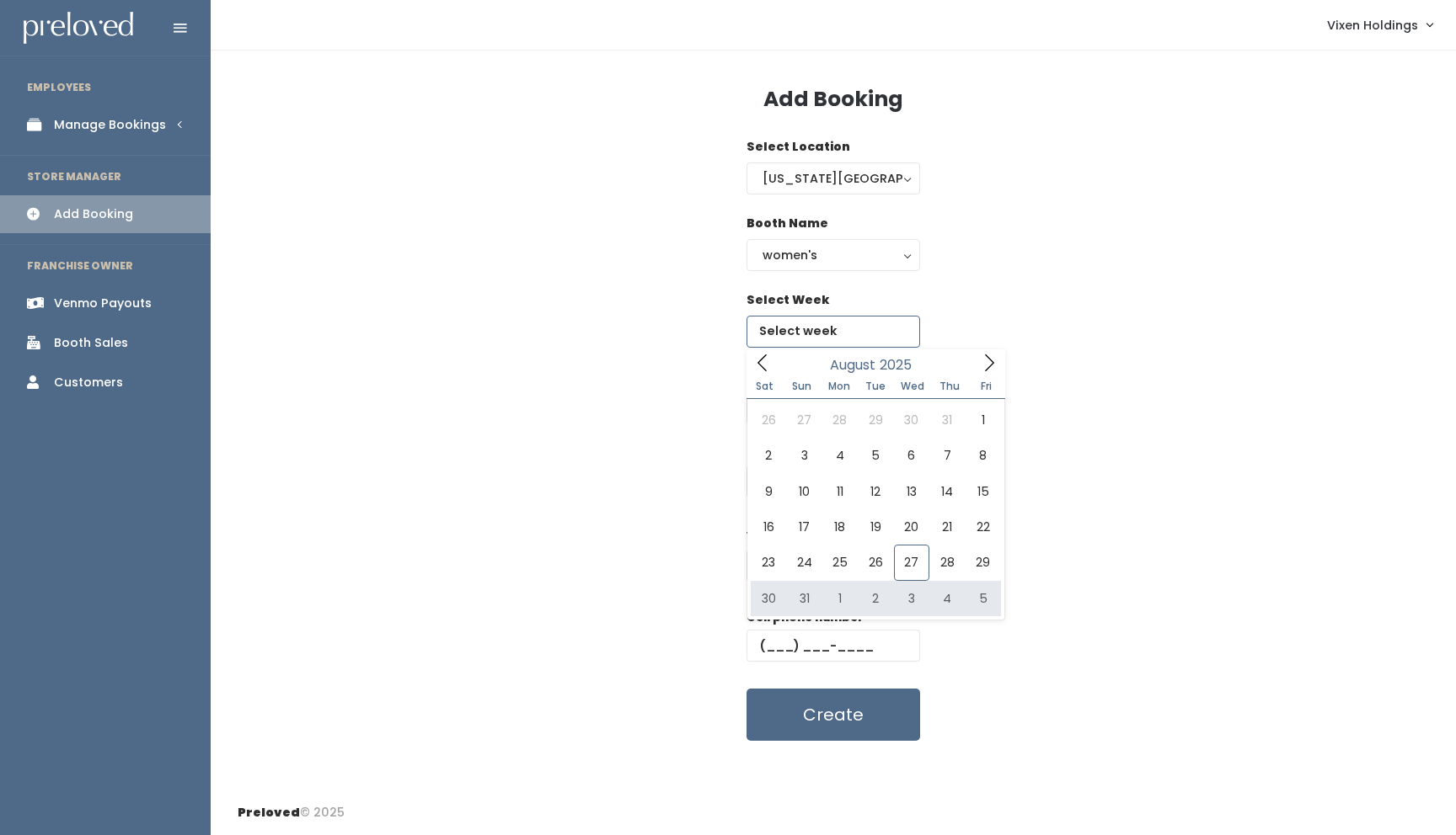
type input "August 30 to September 5"
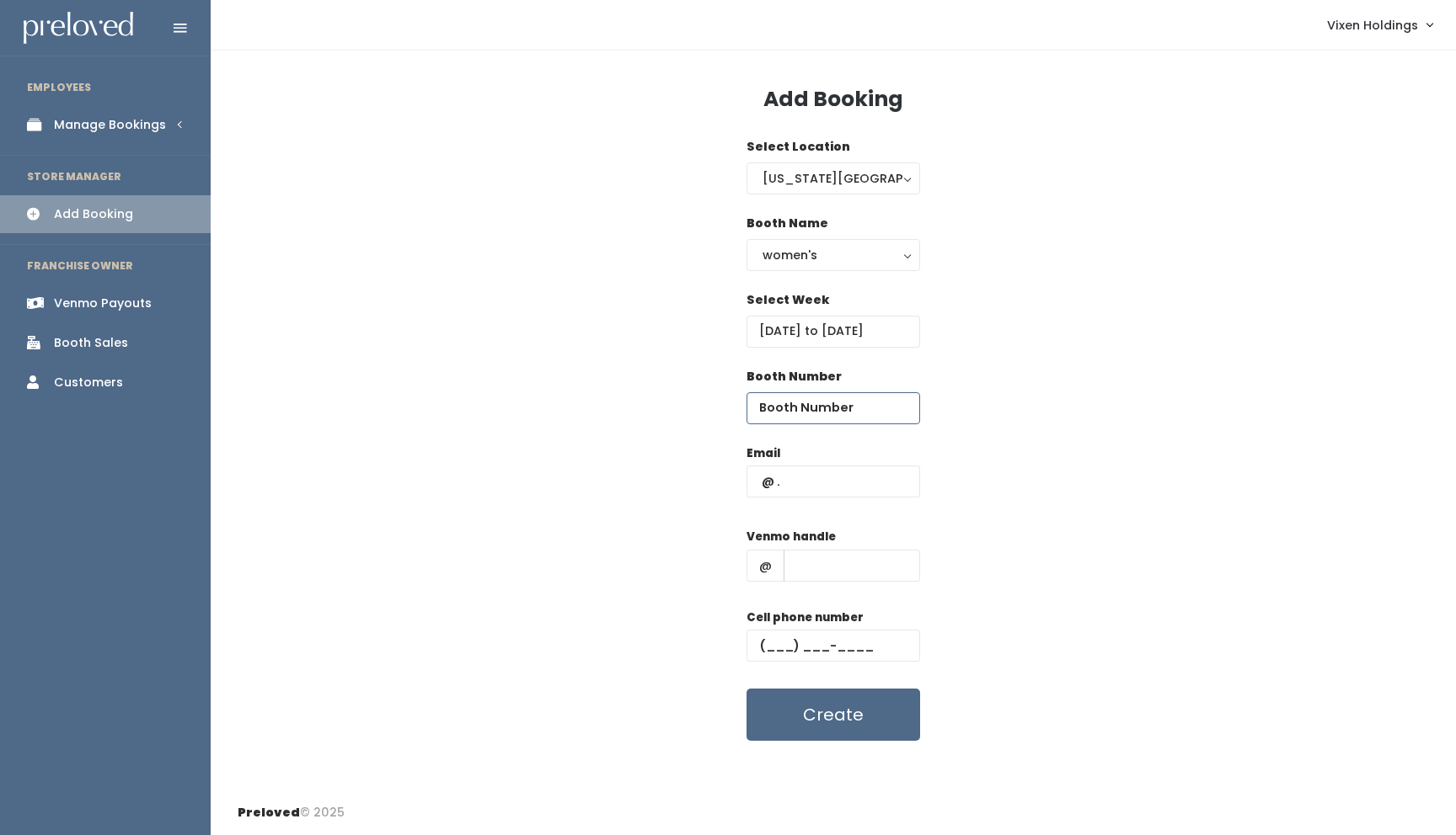
click at [825, 414] on input "number" at bounding box center [833, 409] width 173 height 32
type input "36"
click at [763, 480] on input "text" at bounding box center [833, 482] width 173 height 32
click at [753, 482] on input "text" at bounding box center [833, 482] width 173 height 32
paste input "melindao76@gmail.com"
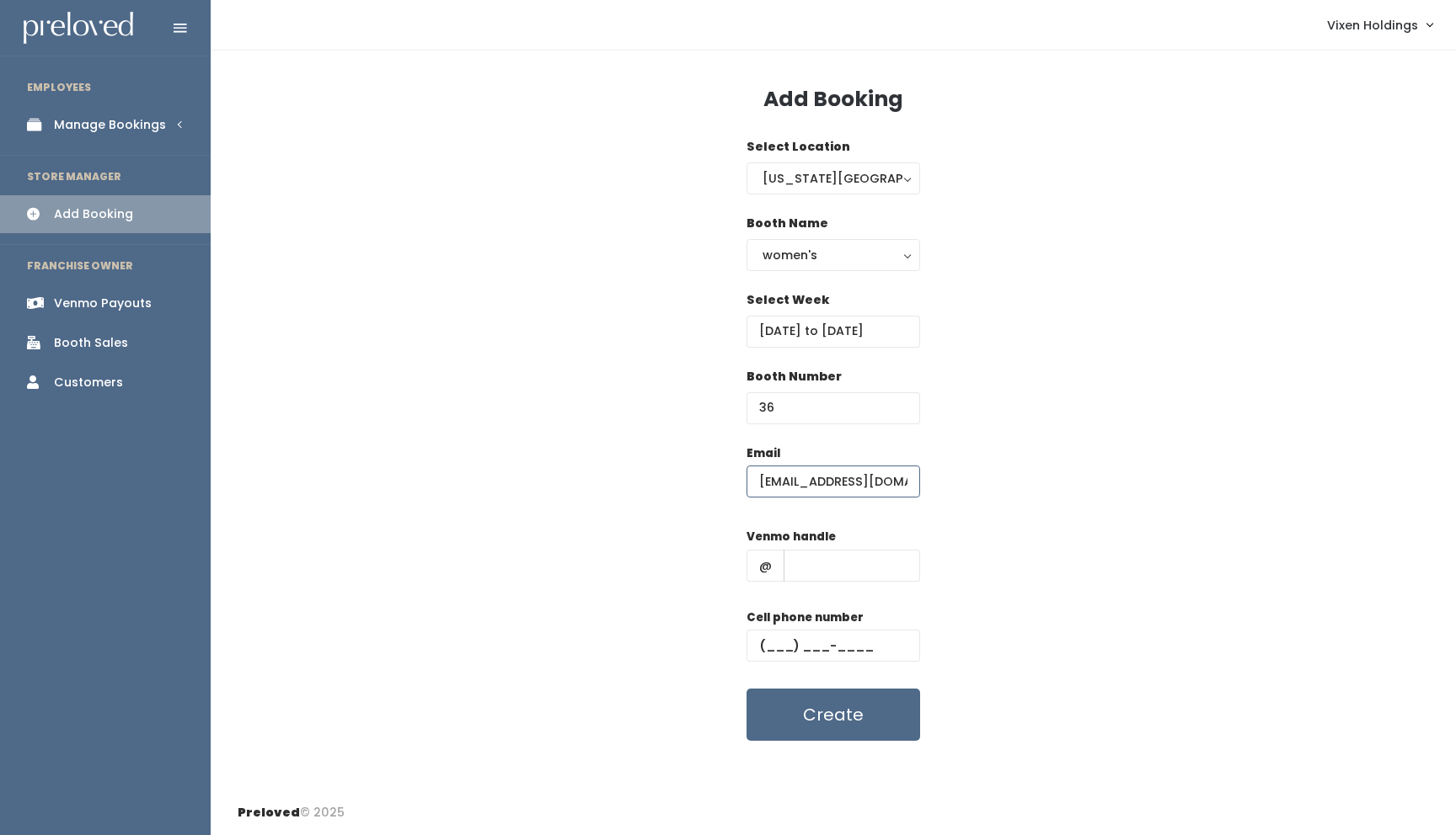
scroll to position [0, 2]
type input "melindao76@gmail.com"
click at [763, 643] on input "text" at bounding box center [833, 646] width 173 height 32
paste input "[PHONE_NUMBER]"
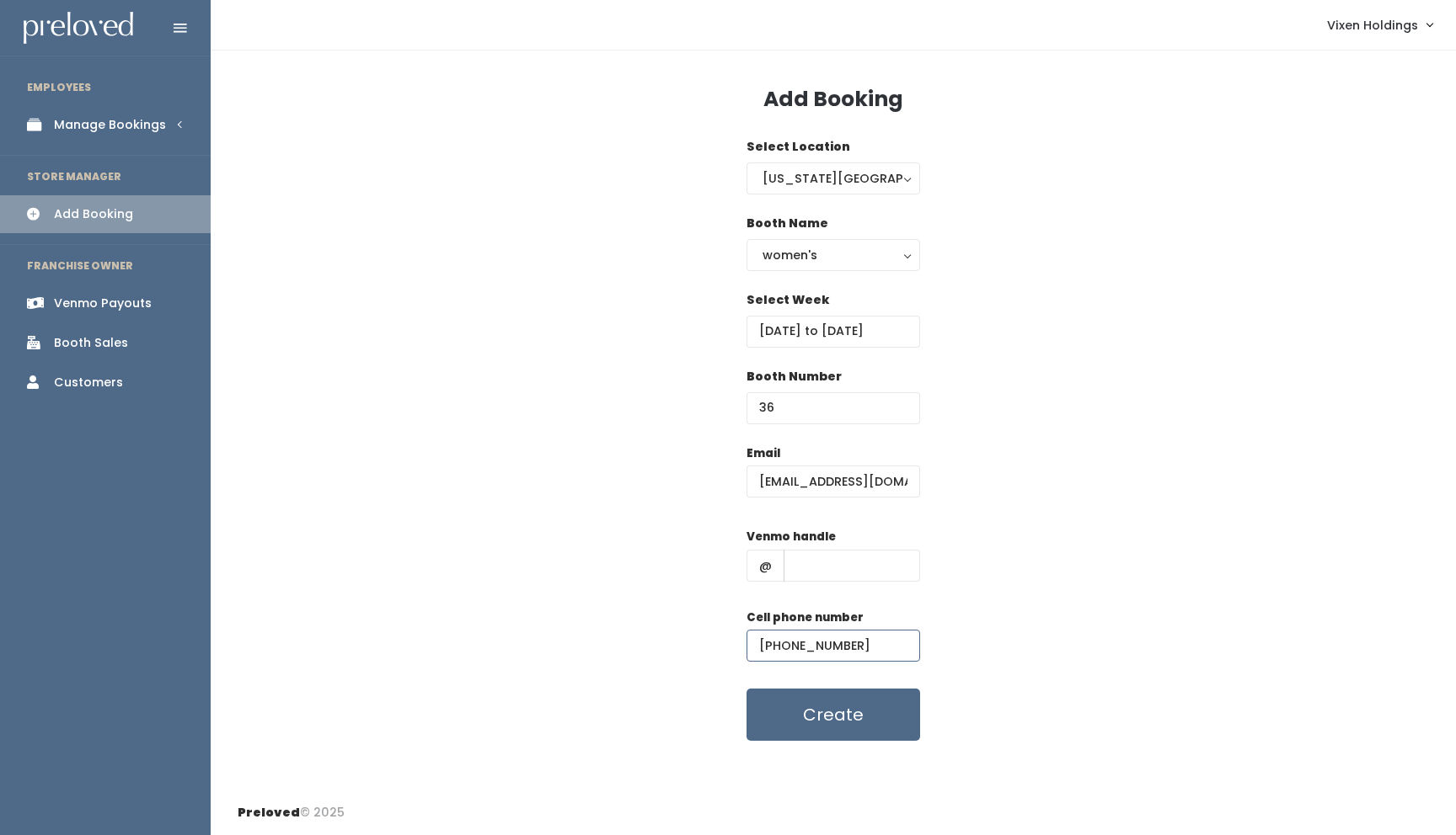
type input "[PHONE_NUMBER]"
click at [814, 560] on input "text" at bounding box center [852, 566] width 137 height 32
paste input "mel8tice"
type input "mel8tice"
click at [831, 724] on button "Create" at bounding box center [833, 715] width 173 height 52
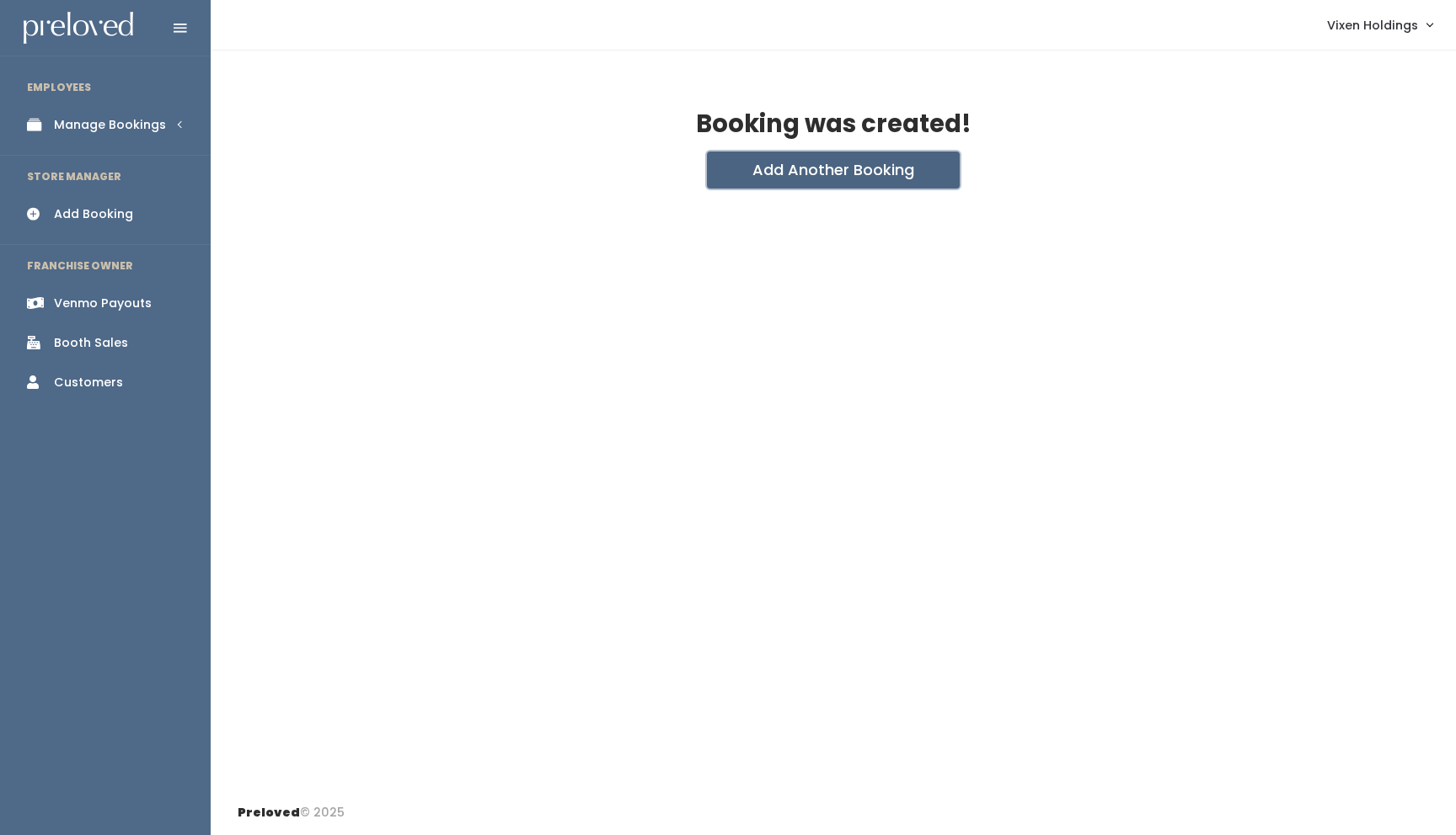
click at [836, 177] on button "Add Another Booking" at bounding box center [833, 171] width 253 height 37
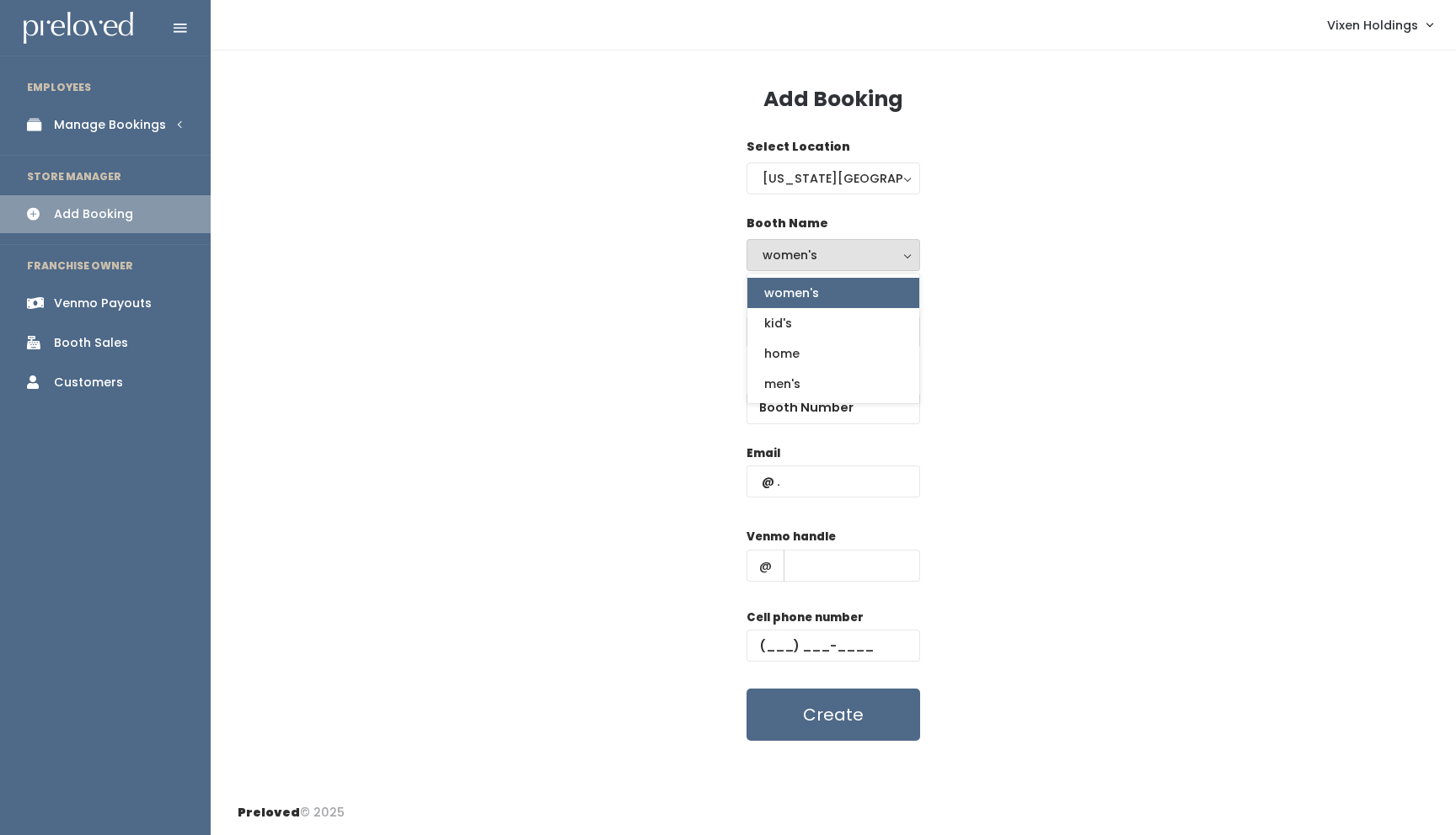
click at [804, 291] on span "women's" at bounding box center [791, 293] width 54 height 19
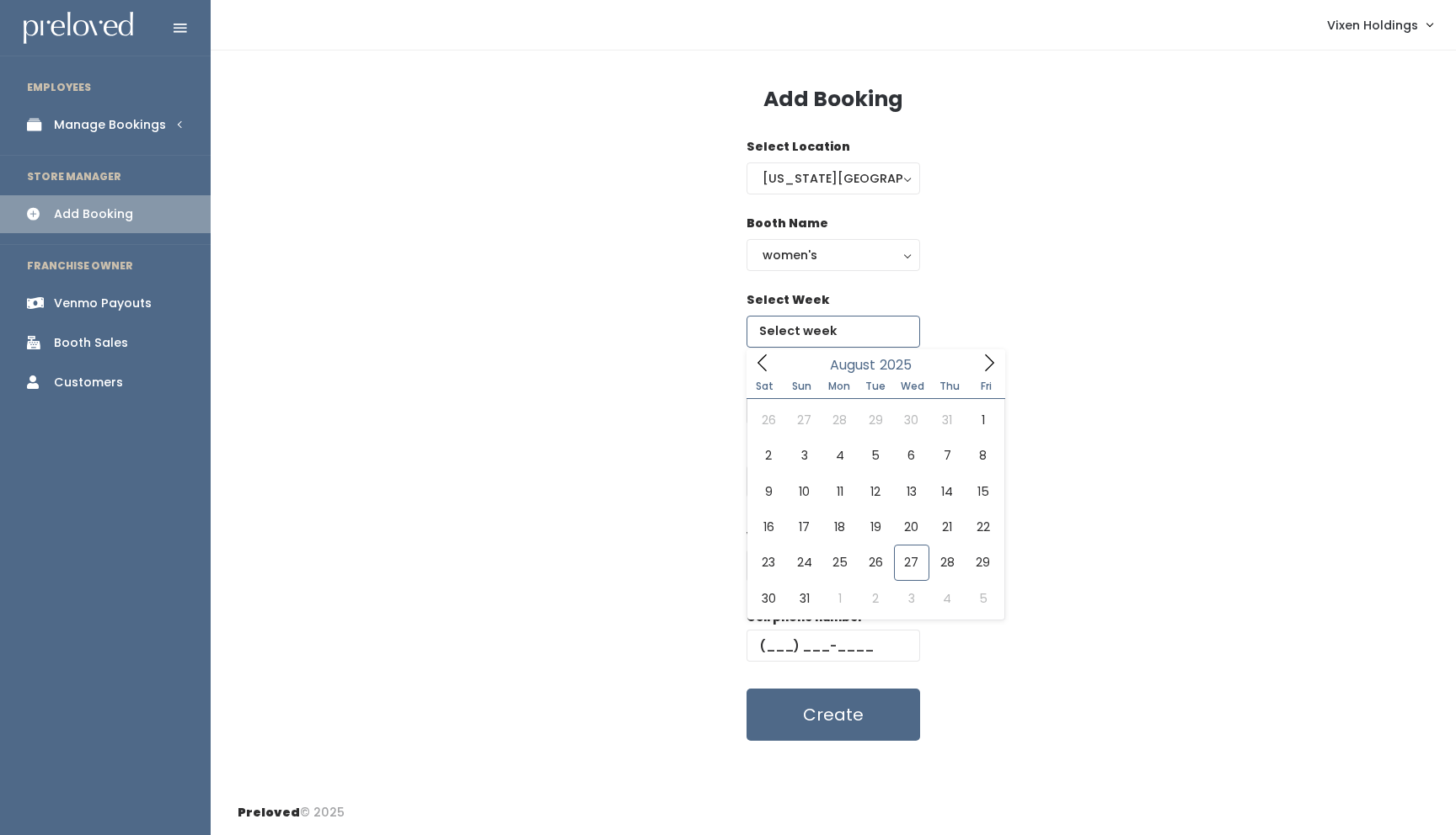
click at [797, 332] on input "text" at bounding box center [833, 332] width 173 height 32
click at [996, 359] on icon at bounding box center [989, 363] width 19 height 19
type input "September 6 to September 12"
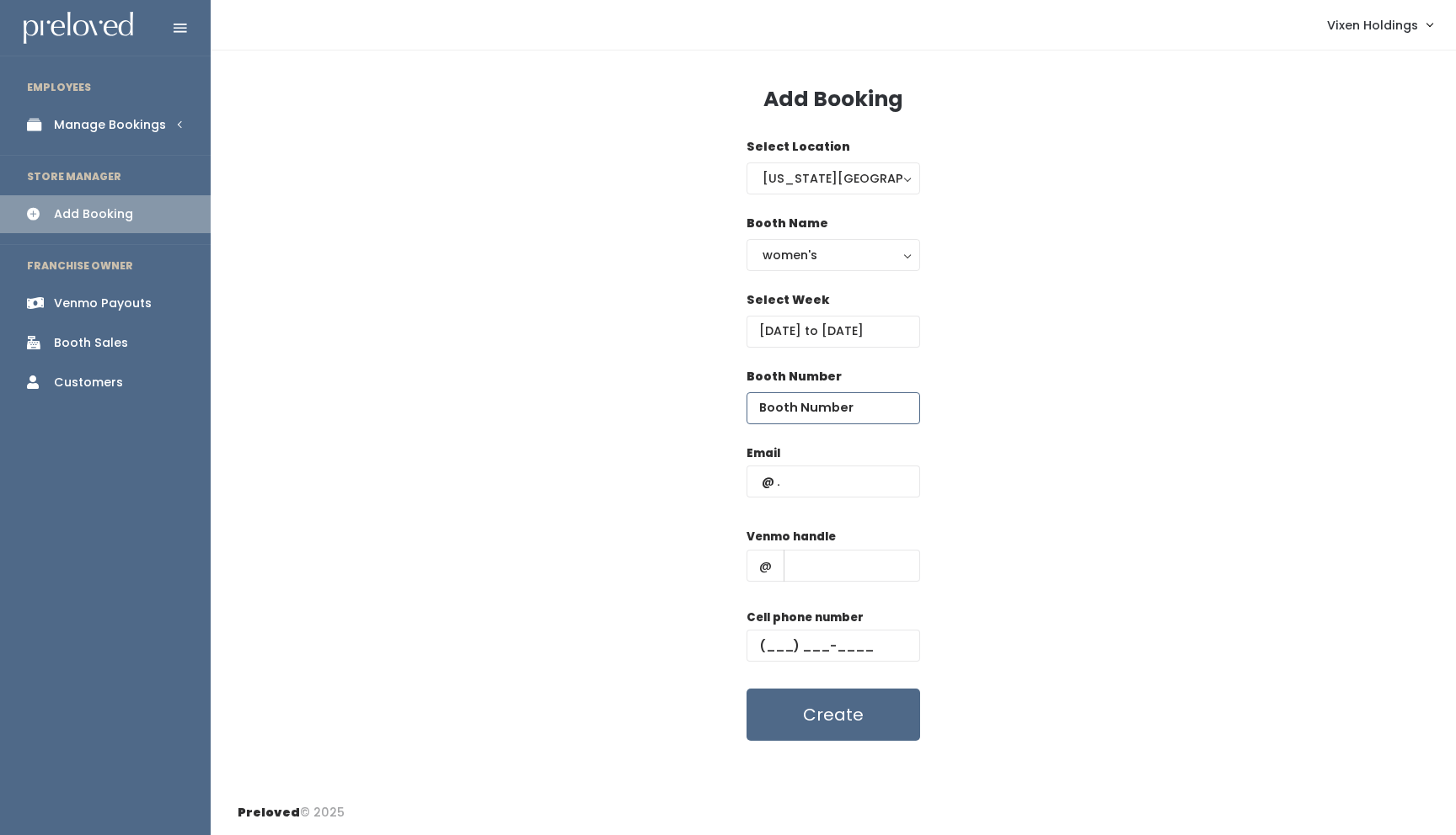
click at [793, 409] on input "number" at bounding box center [833, 409] width 173 height 32
type input "36"
click at [808, 565] on input "text" at bounding box center [852, 566] width 137 height 32
paste input "mel8tice"
type input "mel8tice"
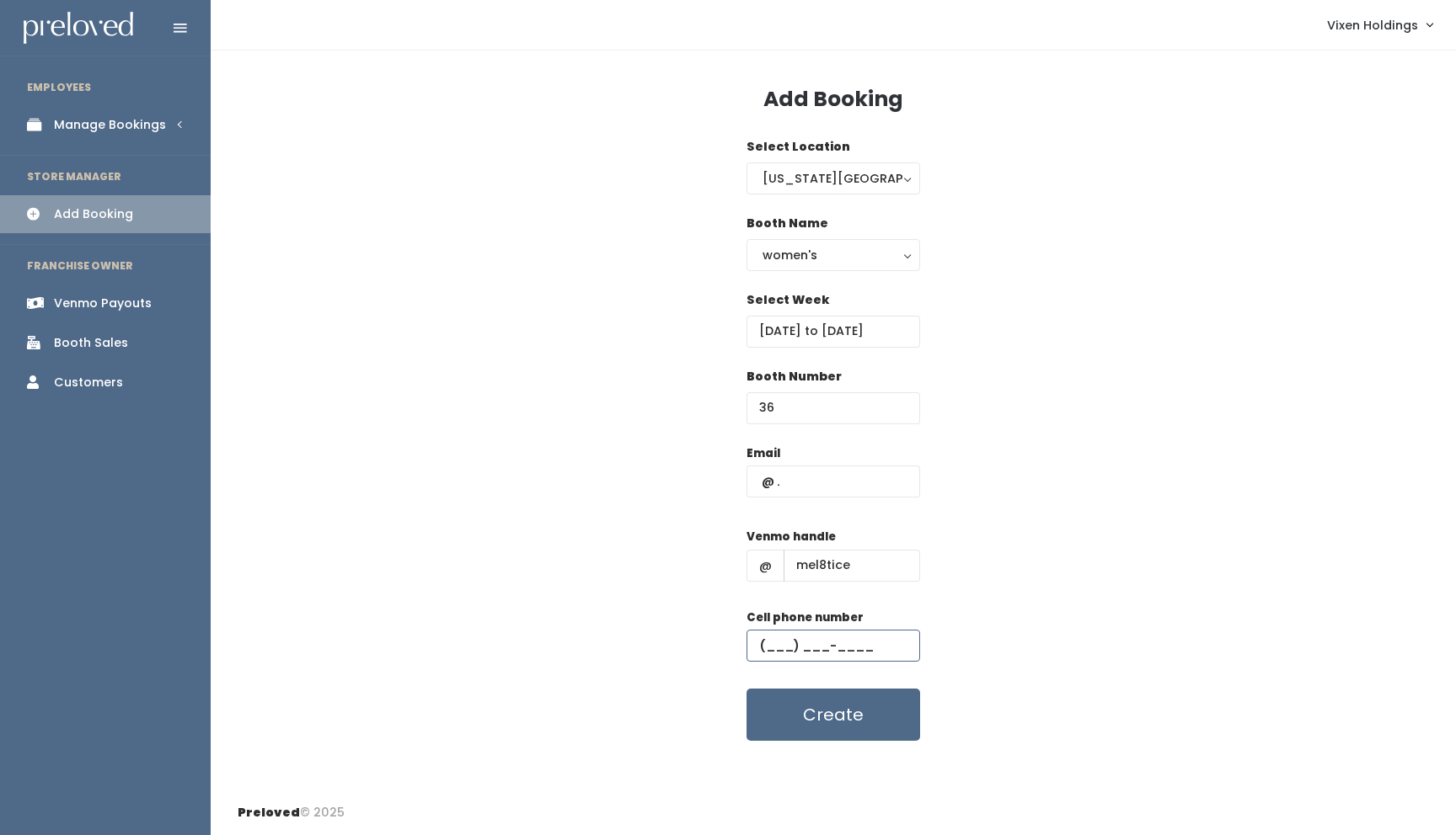
click at [762, 644] on input "text" at bounding box center [833, 646] width 173 height 32
paste input "[PHONE_NUMBER]"
type input "[PHONE_NUMBER]"
click at [826, 478] on input "text" at bounding box center [833, 482] width 173 height 32
paste input "[EMAIL_ADDRESS][DOMAIN_NAME]"
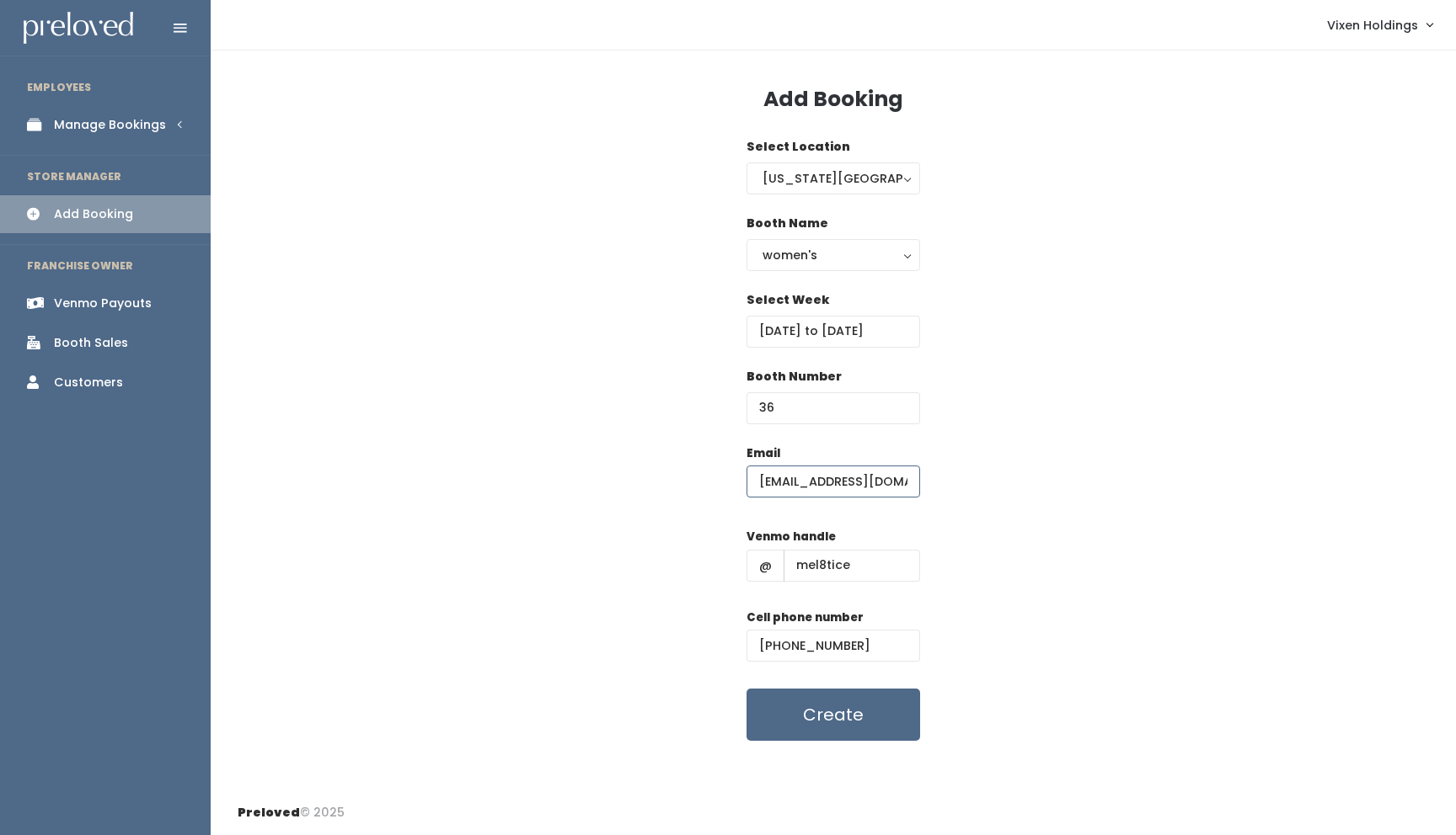
scroll to position [0, 2]
type input "[EMAIL_ADDRESS][DOMAIN_NAME]"
click at [817, 723] on button "Create" at bounding box center [833, 715] width 173 height 52
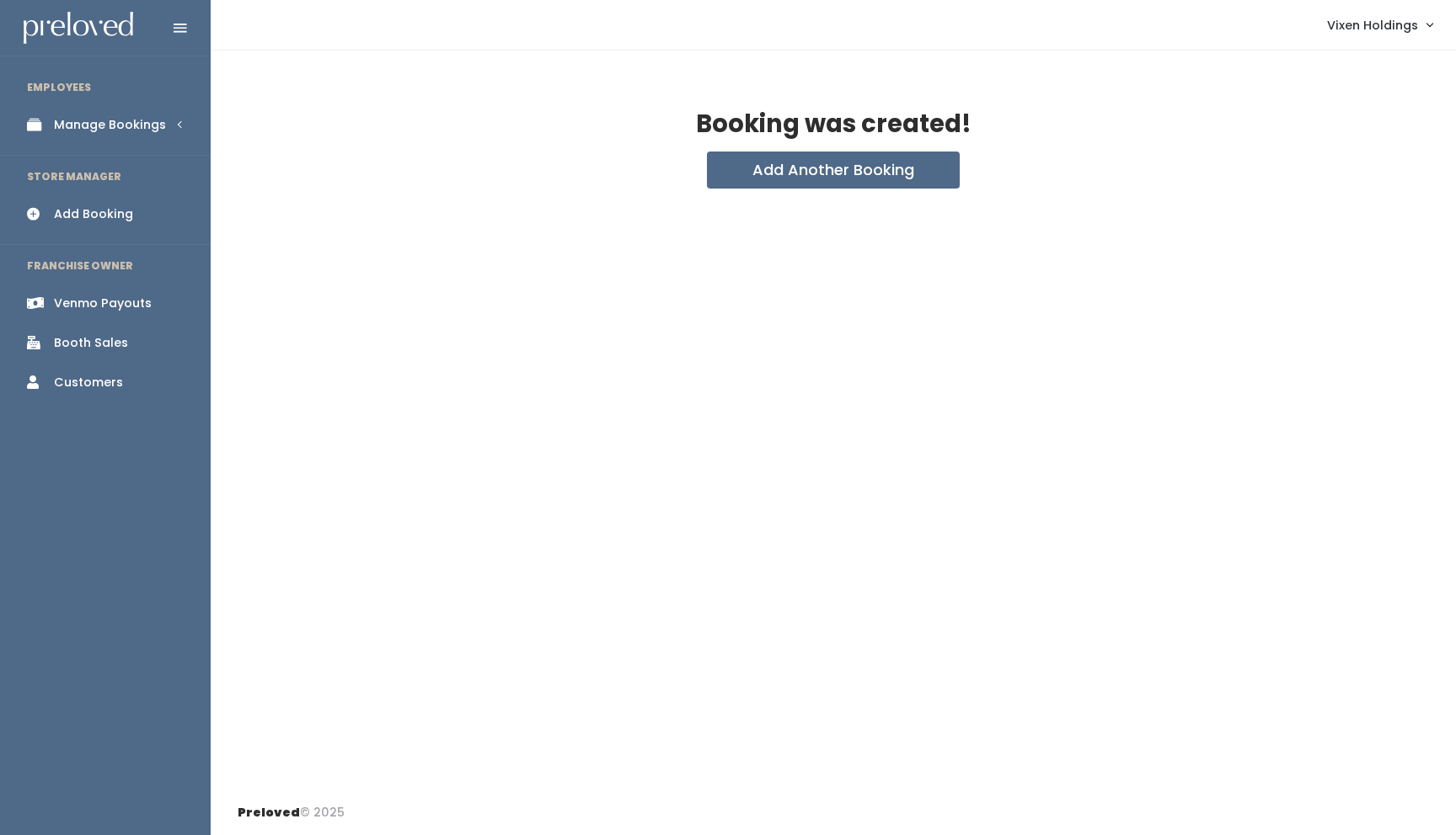
click at [132, 135] on link "Manage Bookings" at bounding box center [105, 125] width 211 height 37
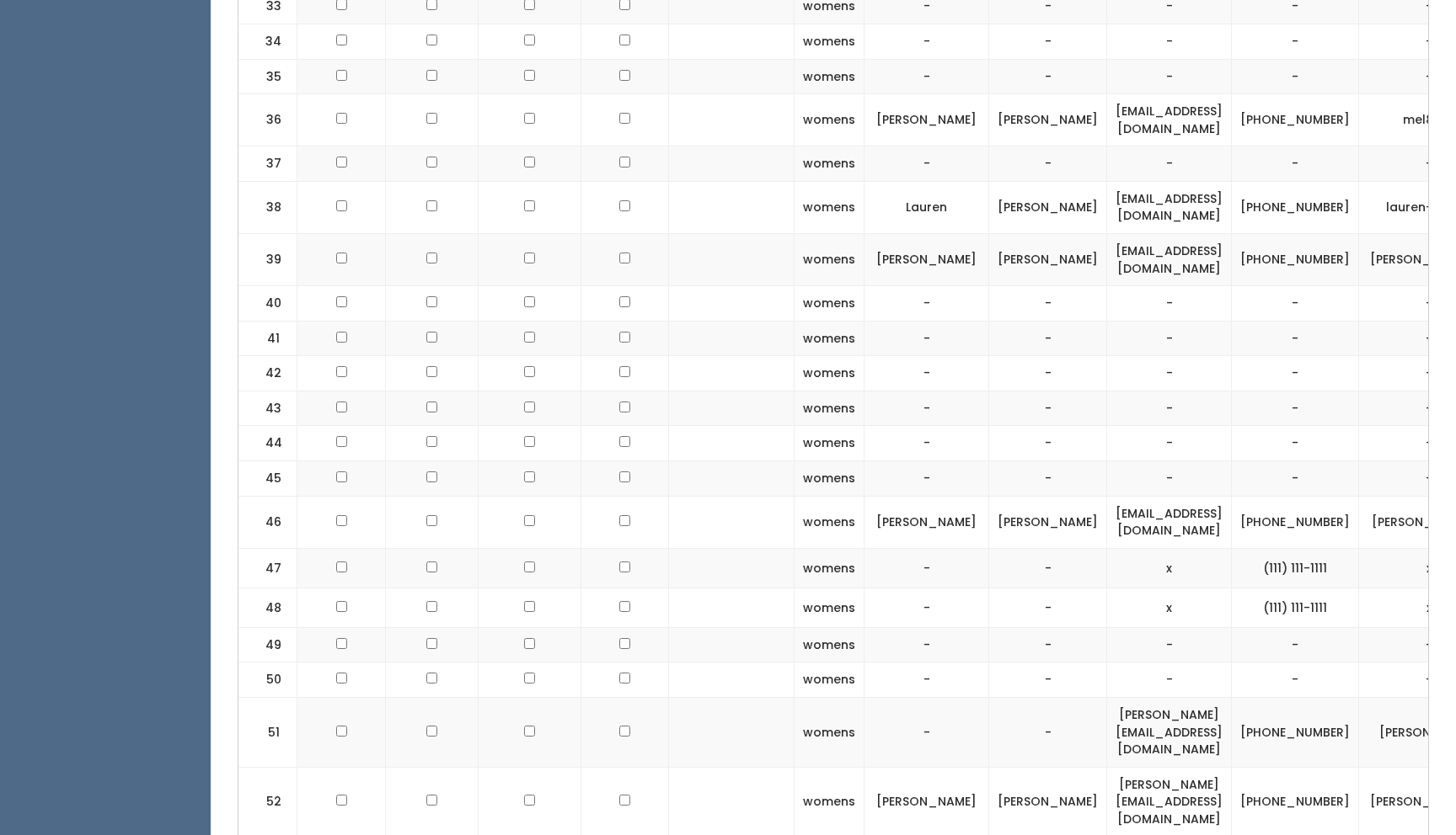
scroll to position [2133, 0]
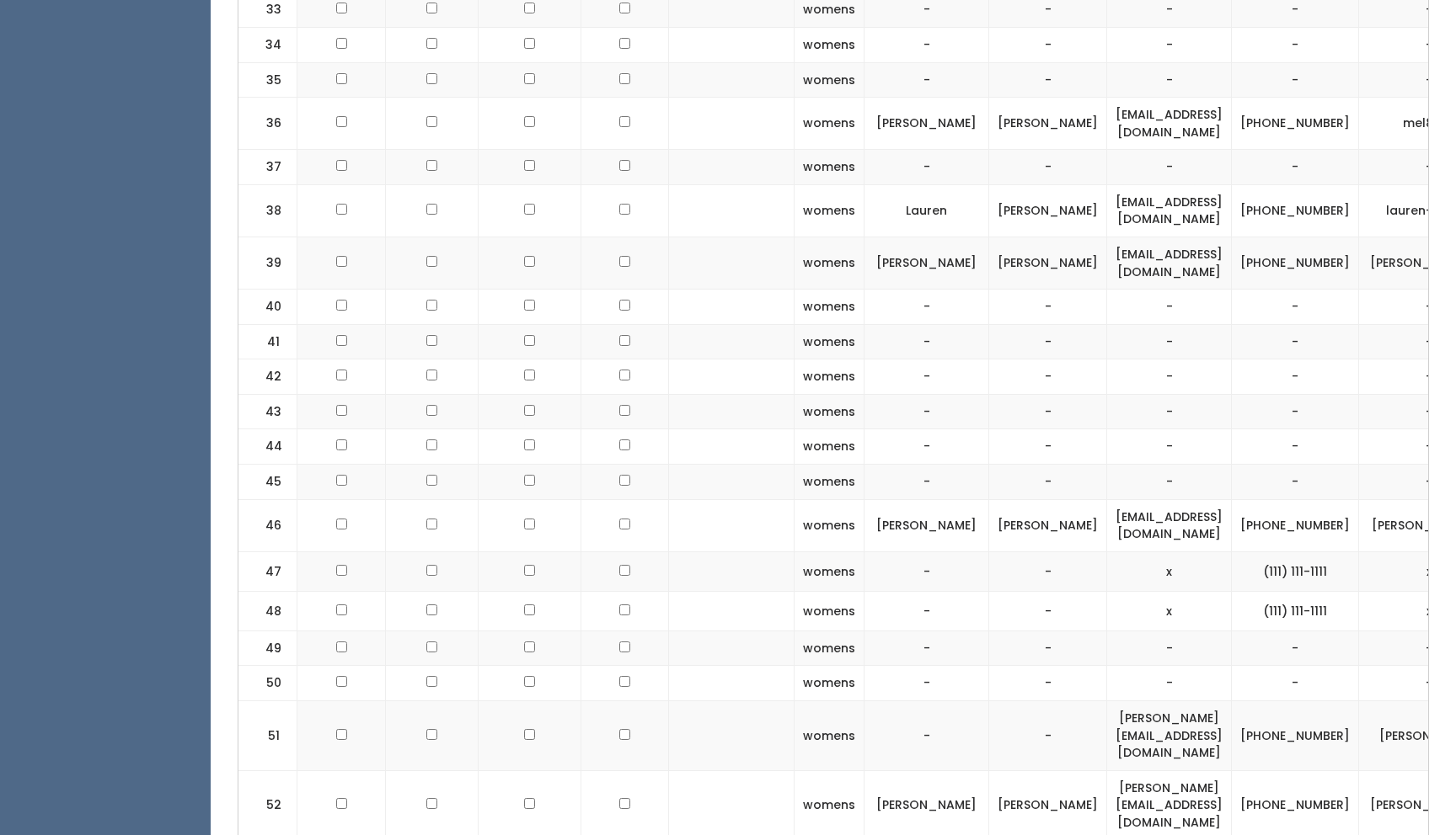
checkbox input "true"
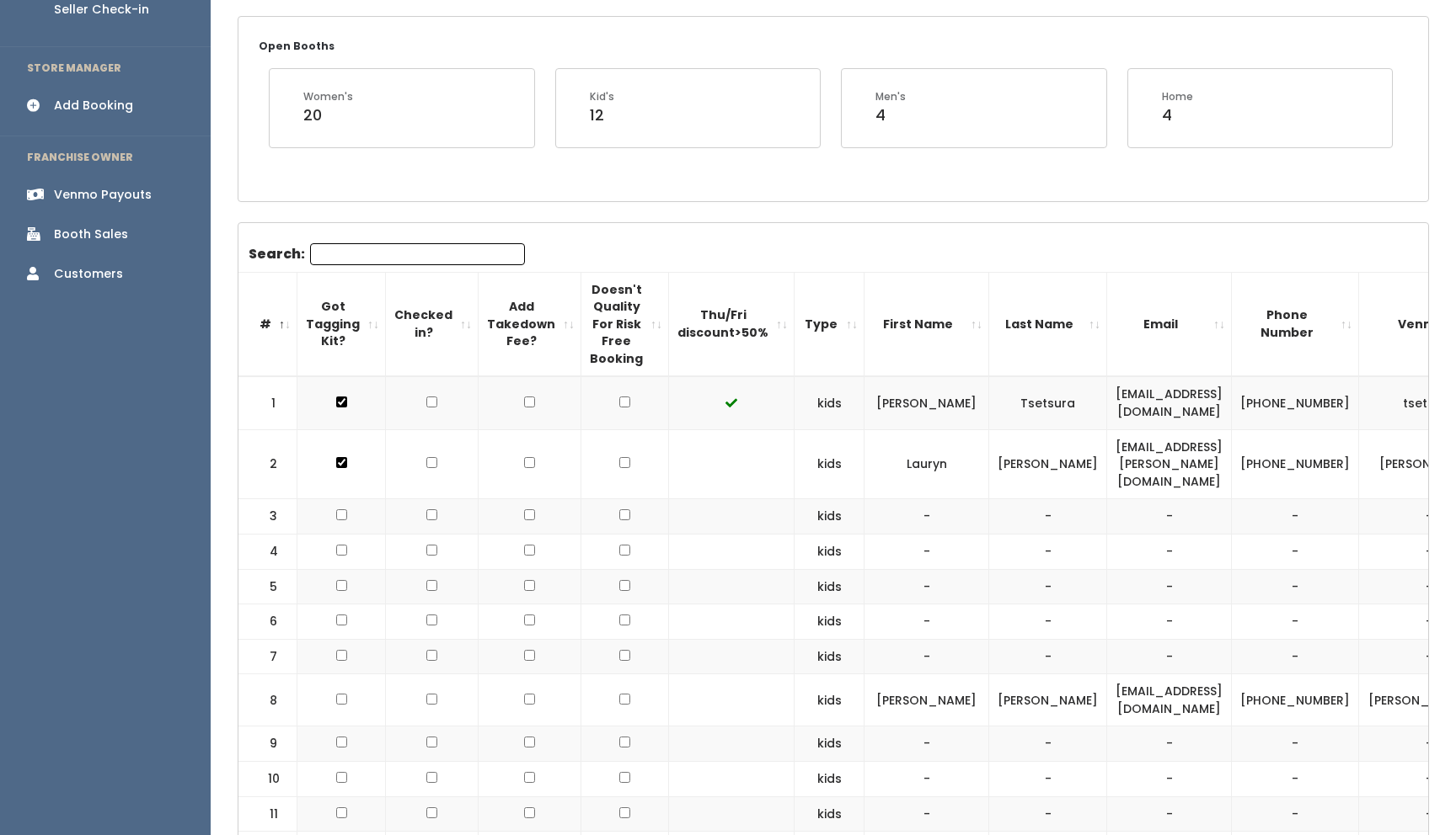
scroll to position [0, 0]
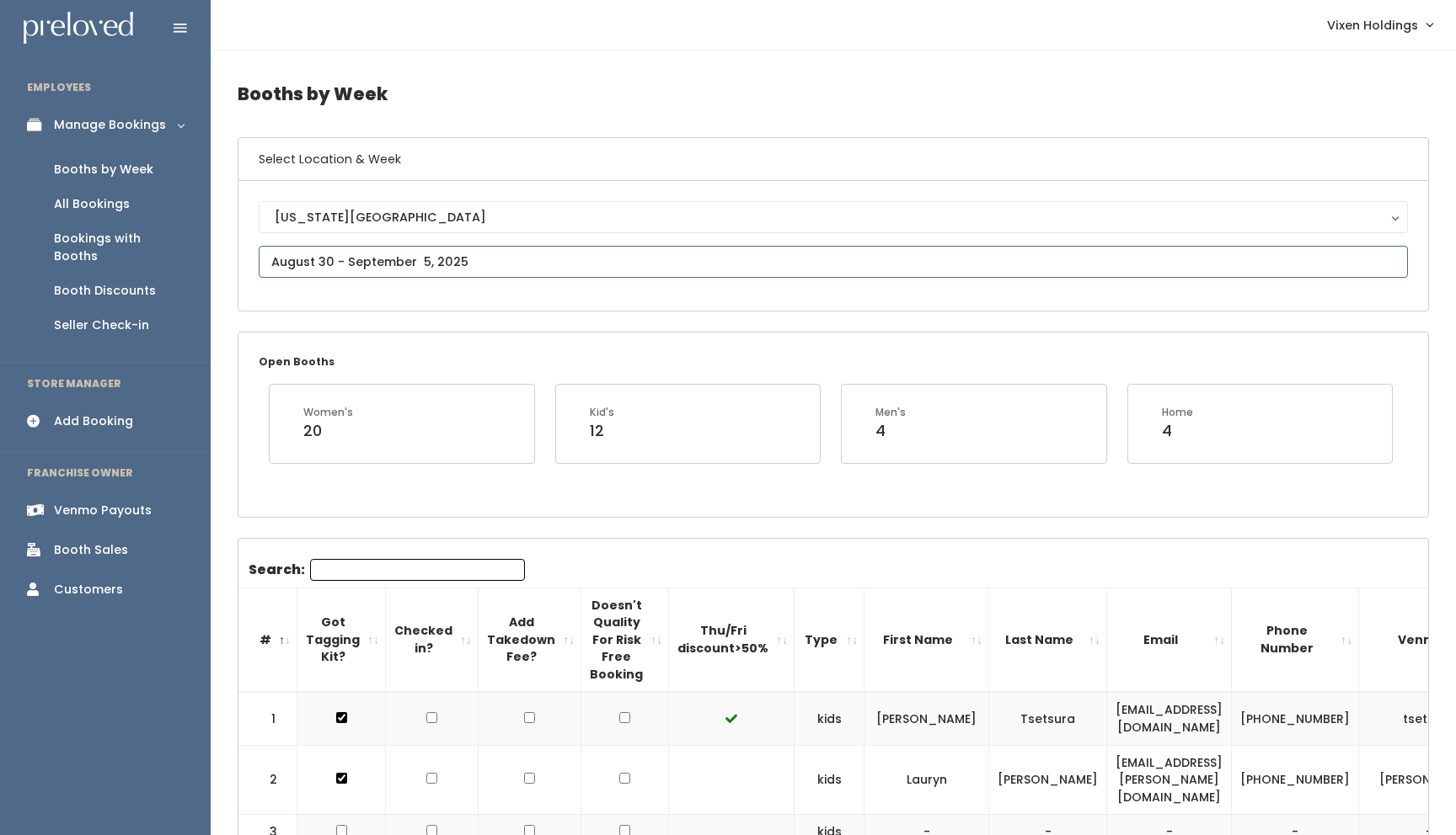
click at [389, 259] on input "text" at bounding box center [833, 261] width 1149 height 32
click at [500, 291] on icon at bounding box center [502, 293] width 19 height 19
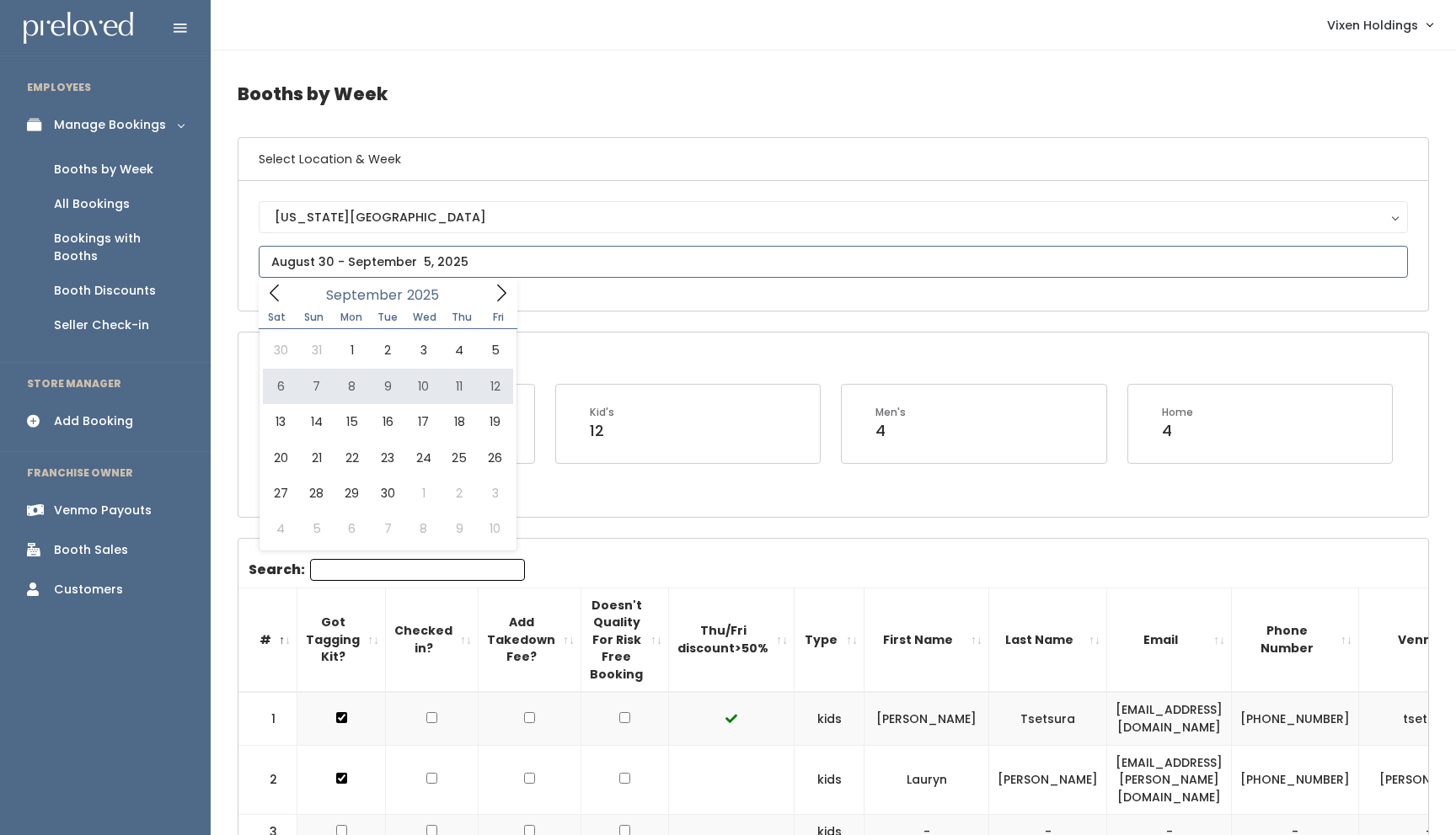
type input "September 6 to September 12"
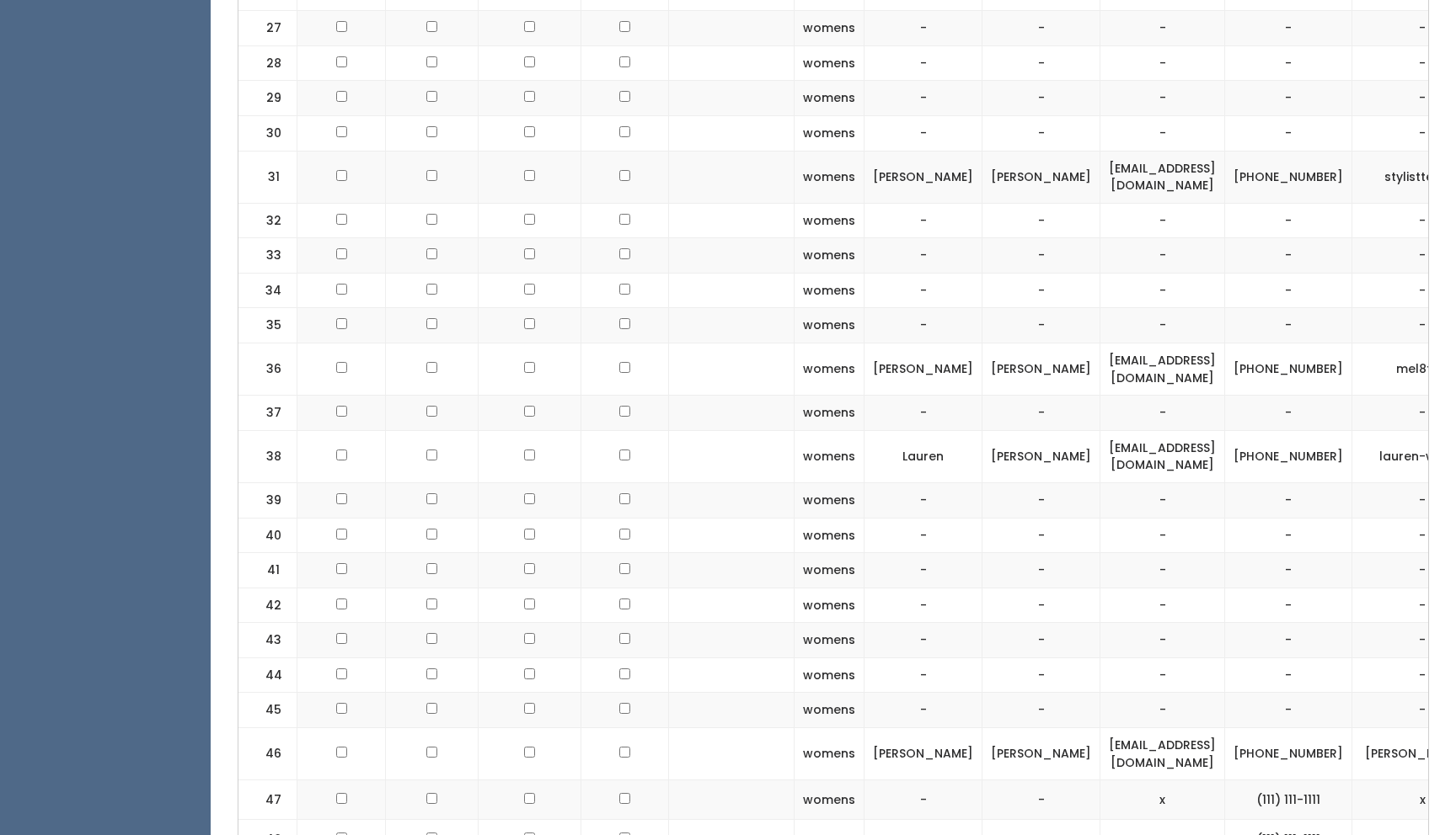
scroll to position [1937, 0]
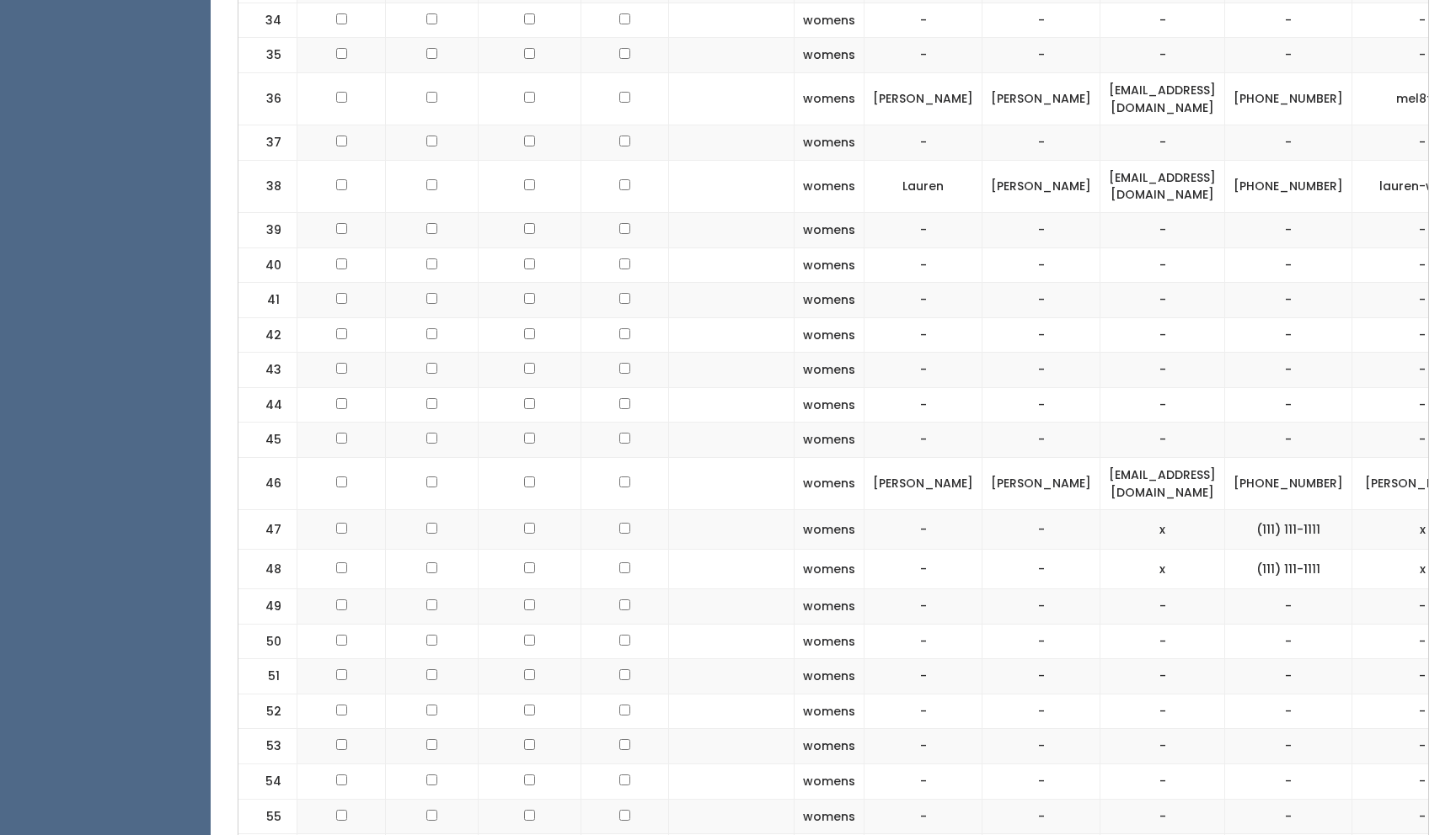
checkbox input "true"
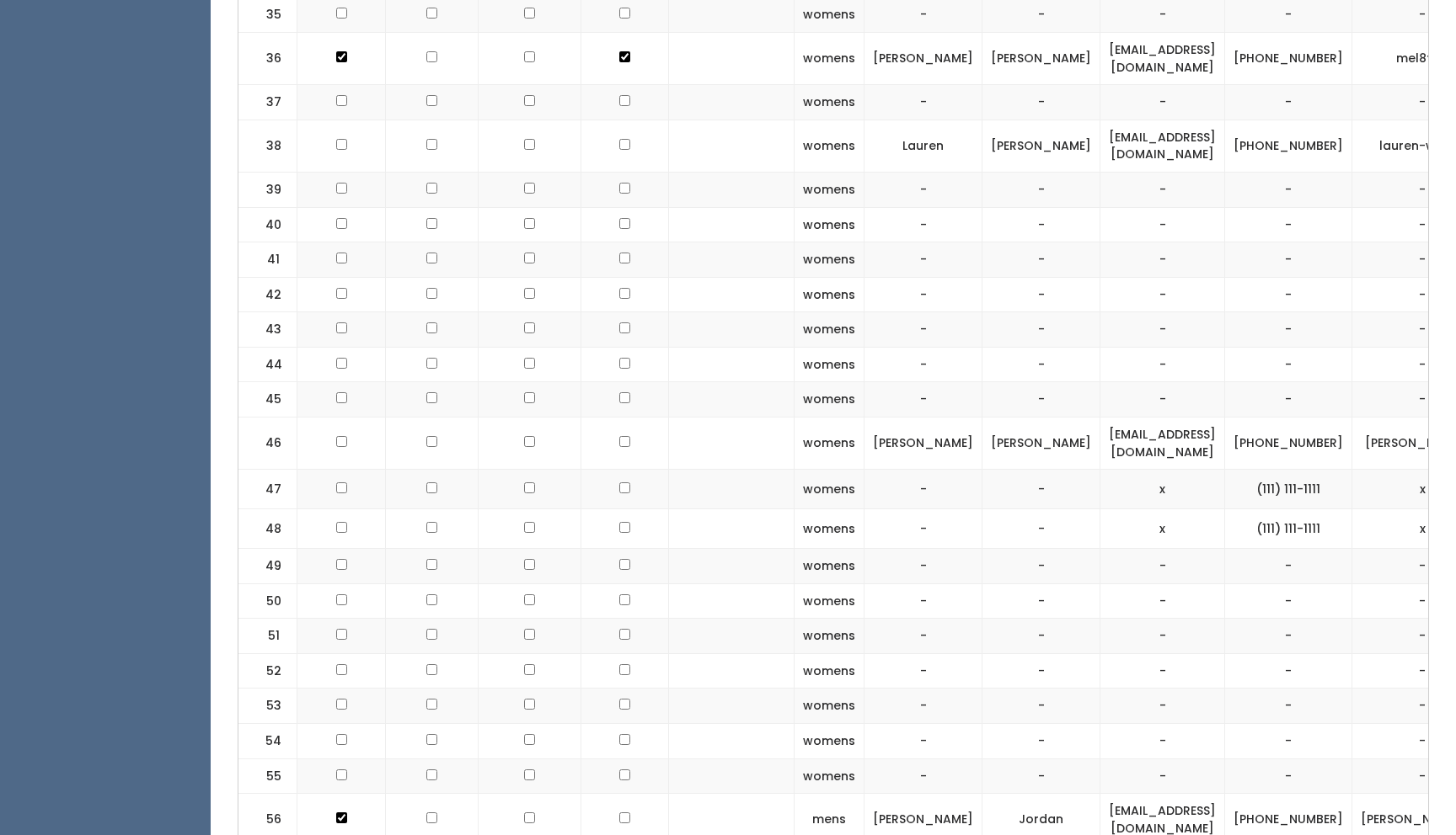
scroll to position [1940, 0]
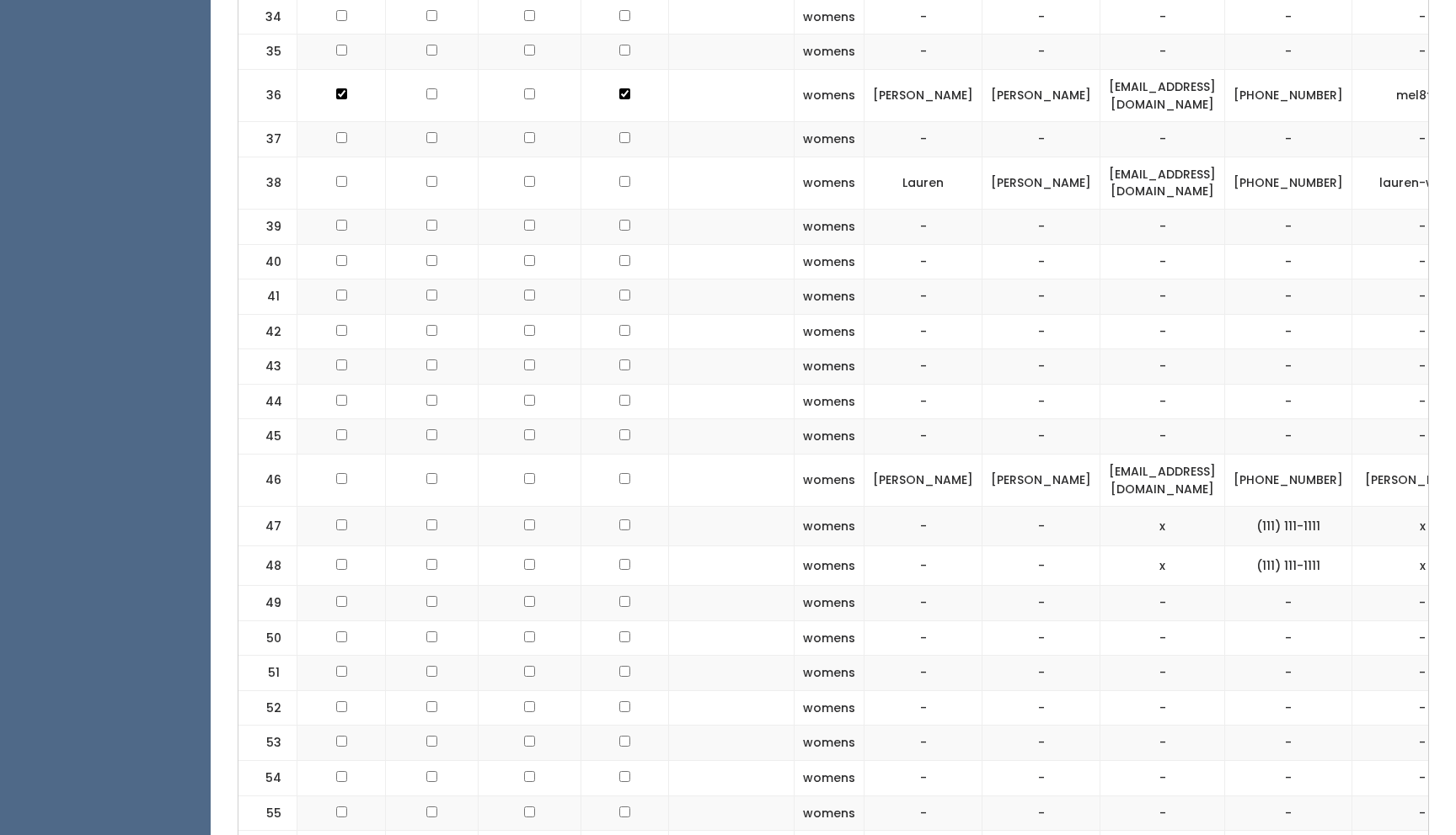
checkbox input "true"
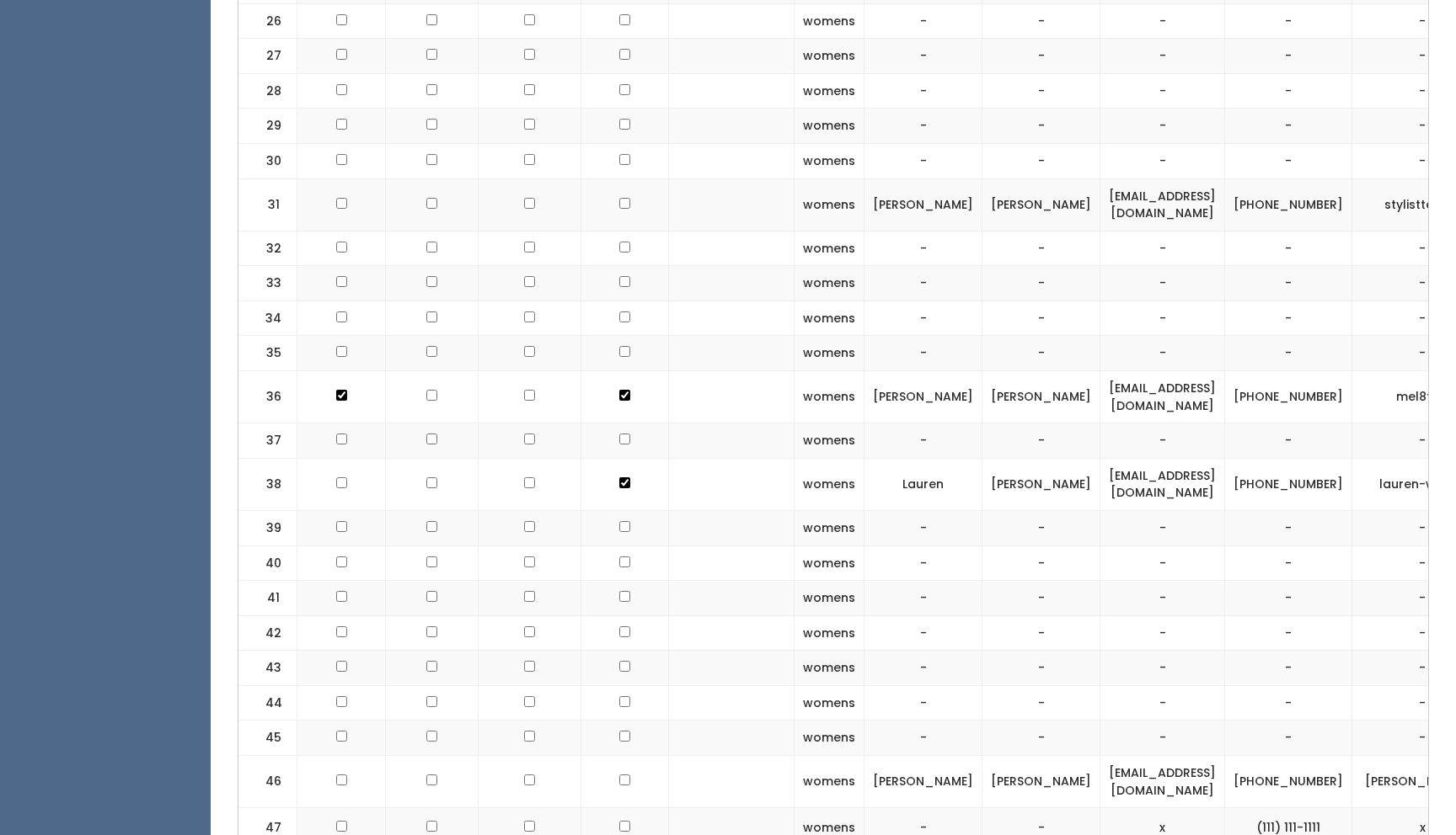
scroll to position [1409, 0]
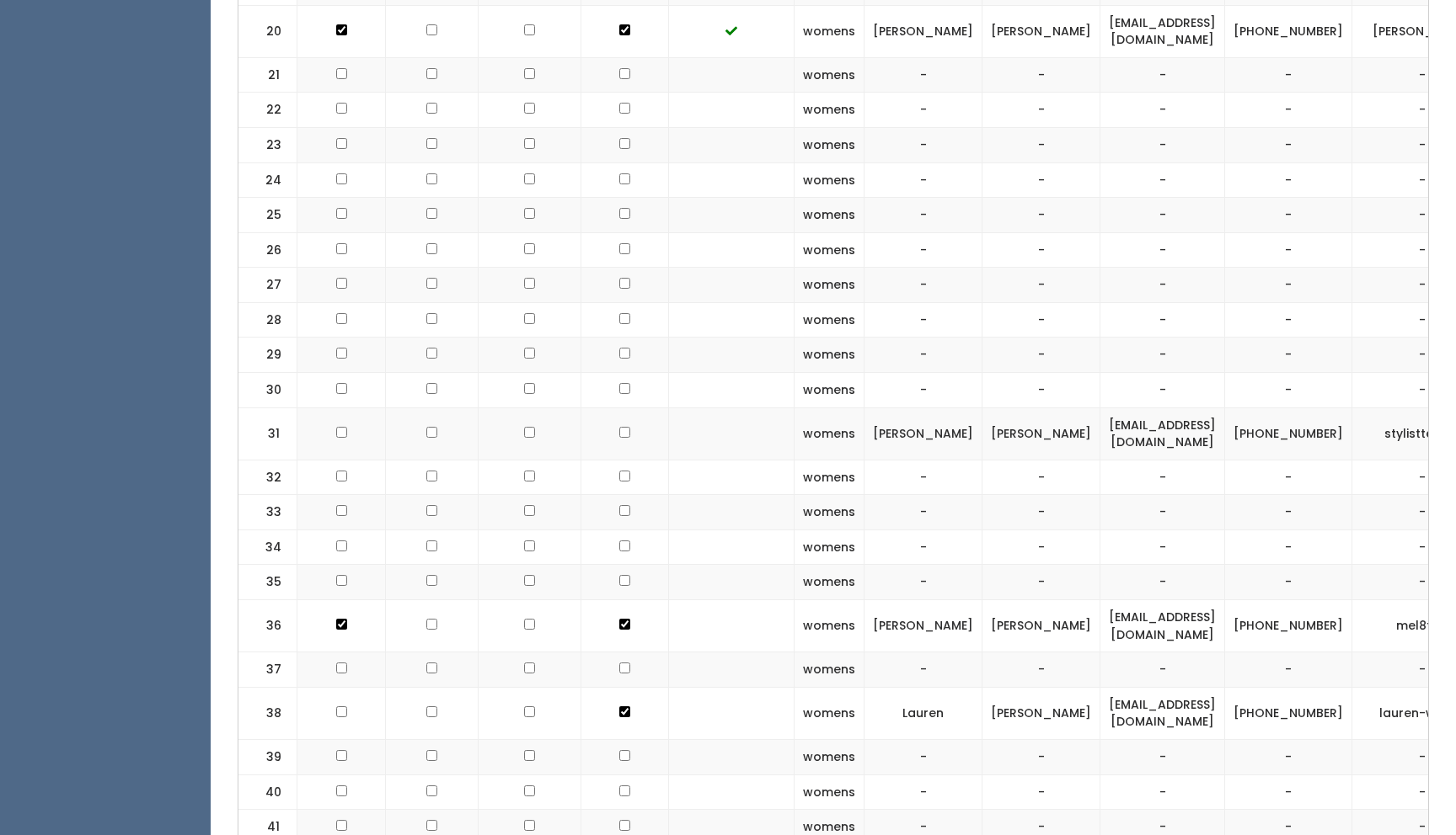
checkbox input "true"
